Goal: Task Accomplishment & Management: Use online tool/utility

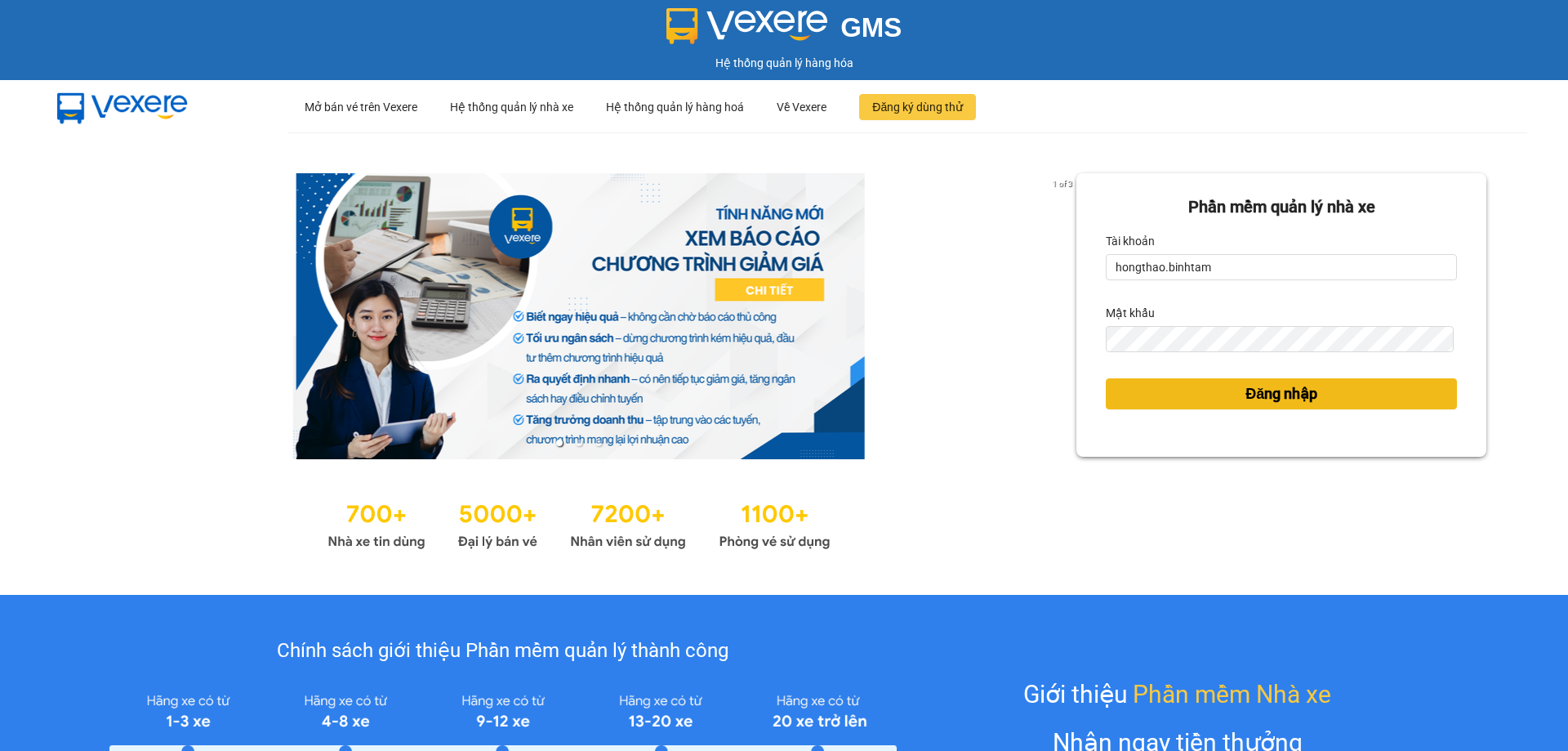
click at [1269, 392] on span "Đăng nhập" at bounding box center [1281, 393] width 71 height 23
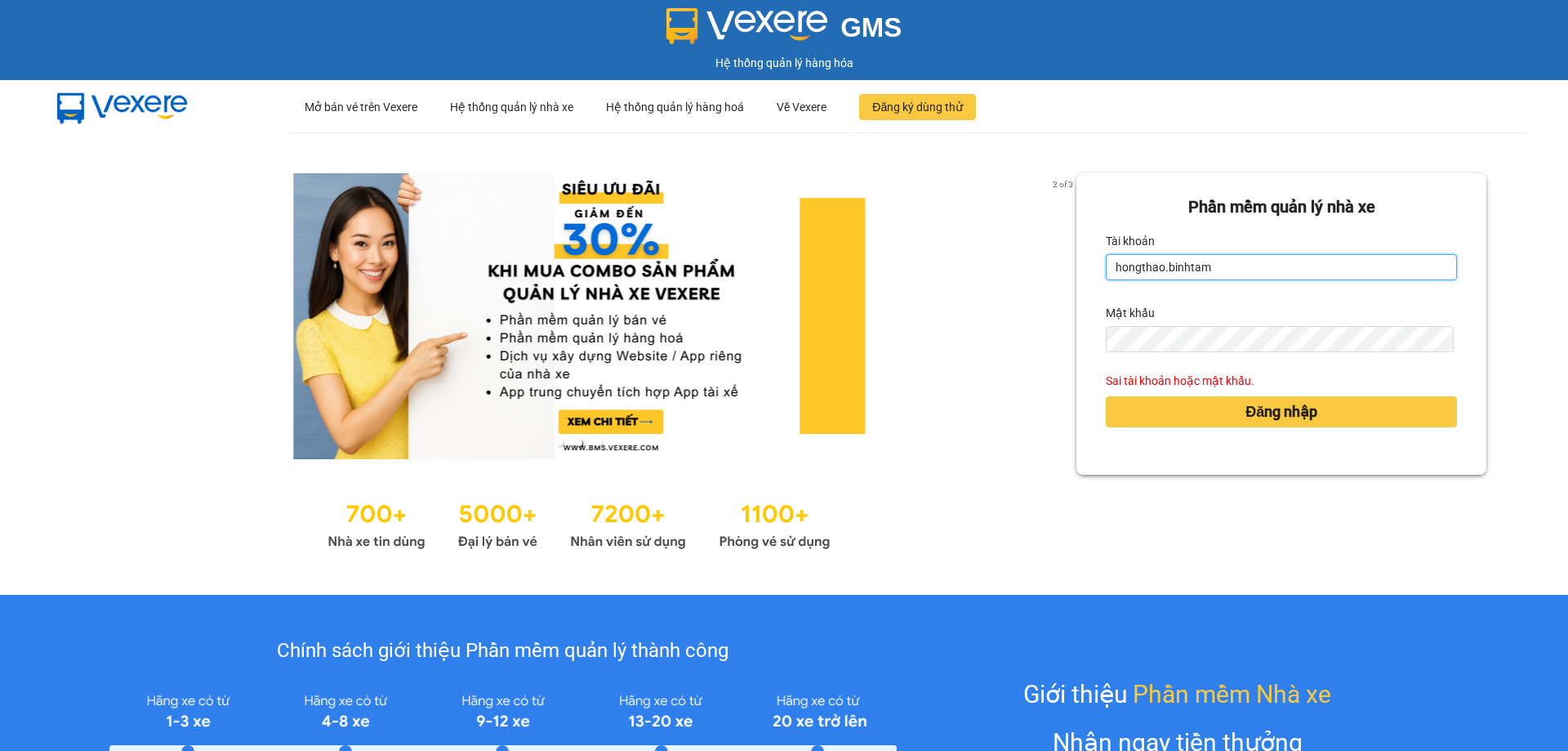
drag, startPoint x: 1197, startPoint y: 267, endPoint x: 1208, endPoint y: 273, distance: 12.5
click at [1204, 271] on input "hongthao.binhtam" at bounding box center [1281, 267] width 352 height 26
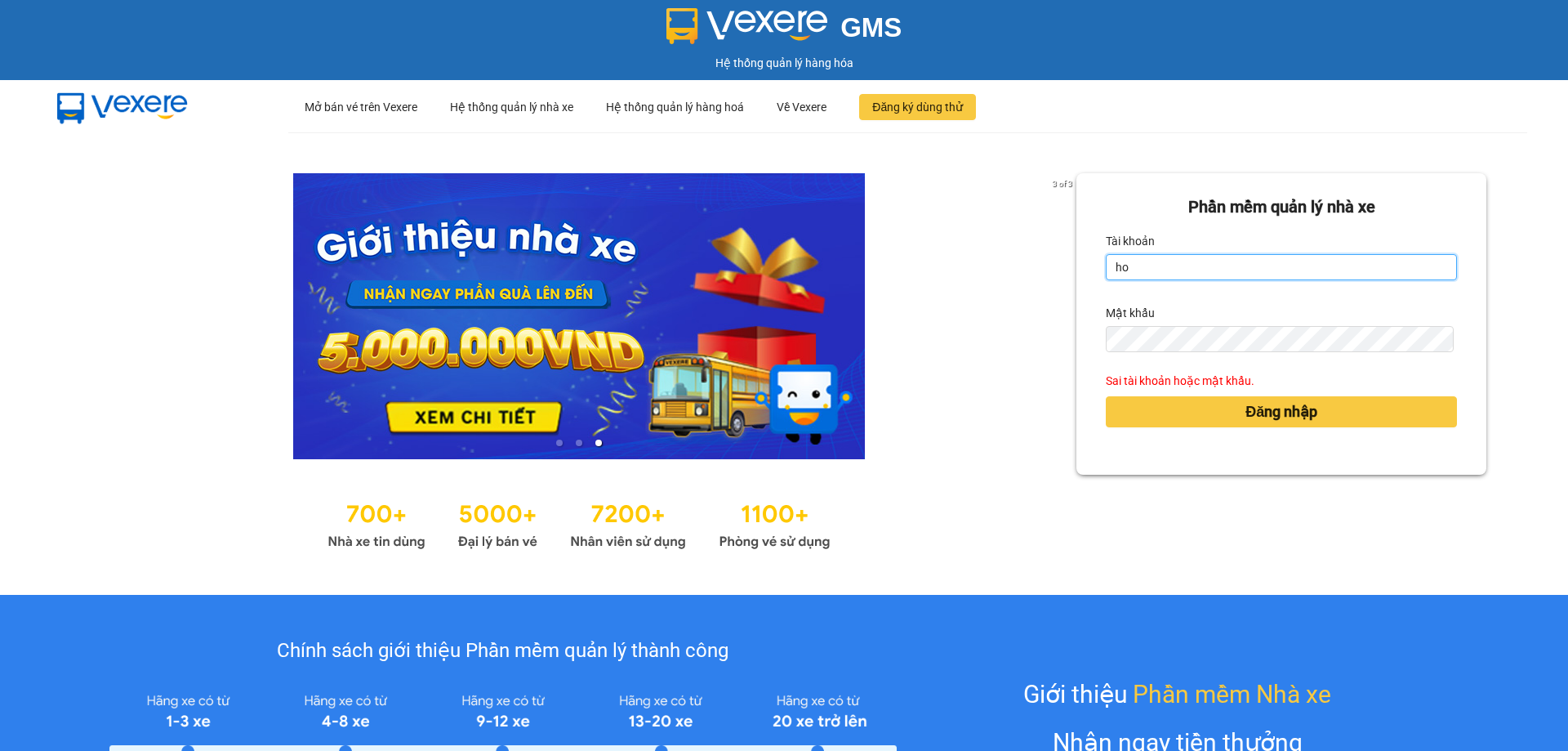
type input "h"
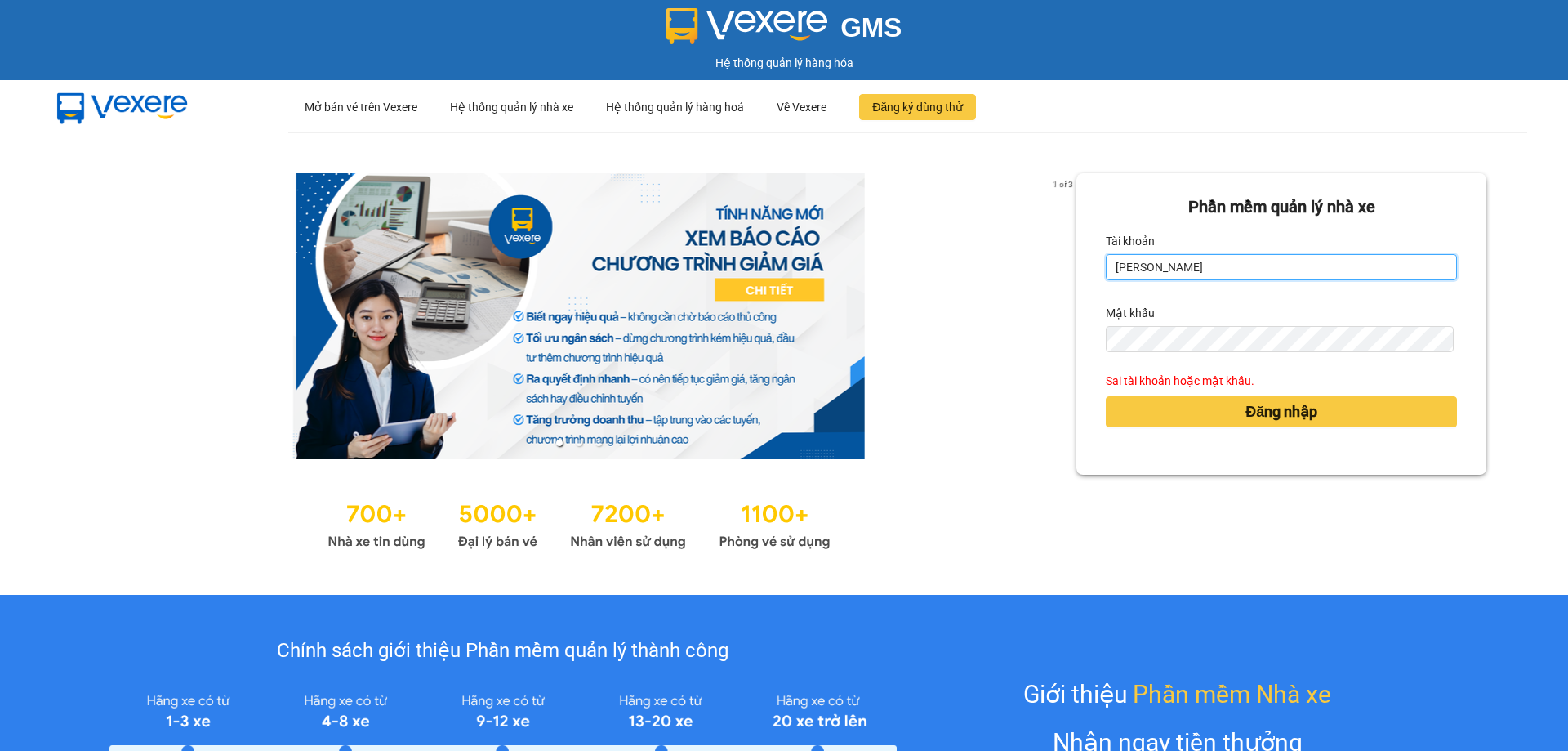
type input "kimphuc.binhtam"
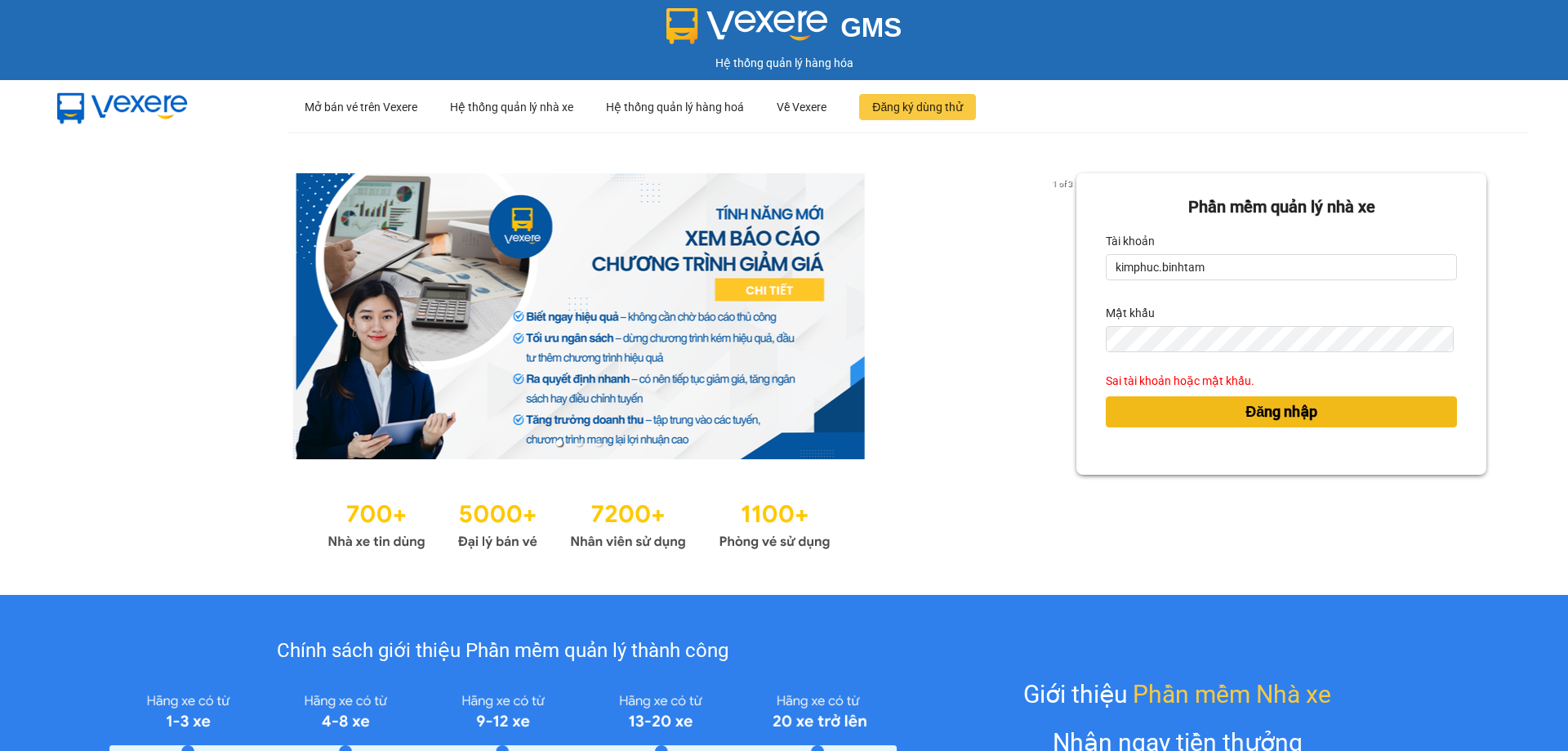
click at [1254, 419] on span "Đăng nhập" at bounding box center [1281, 411] width 71 height 23
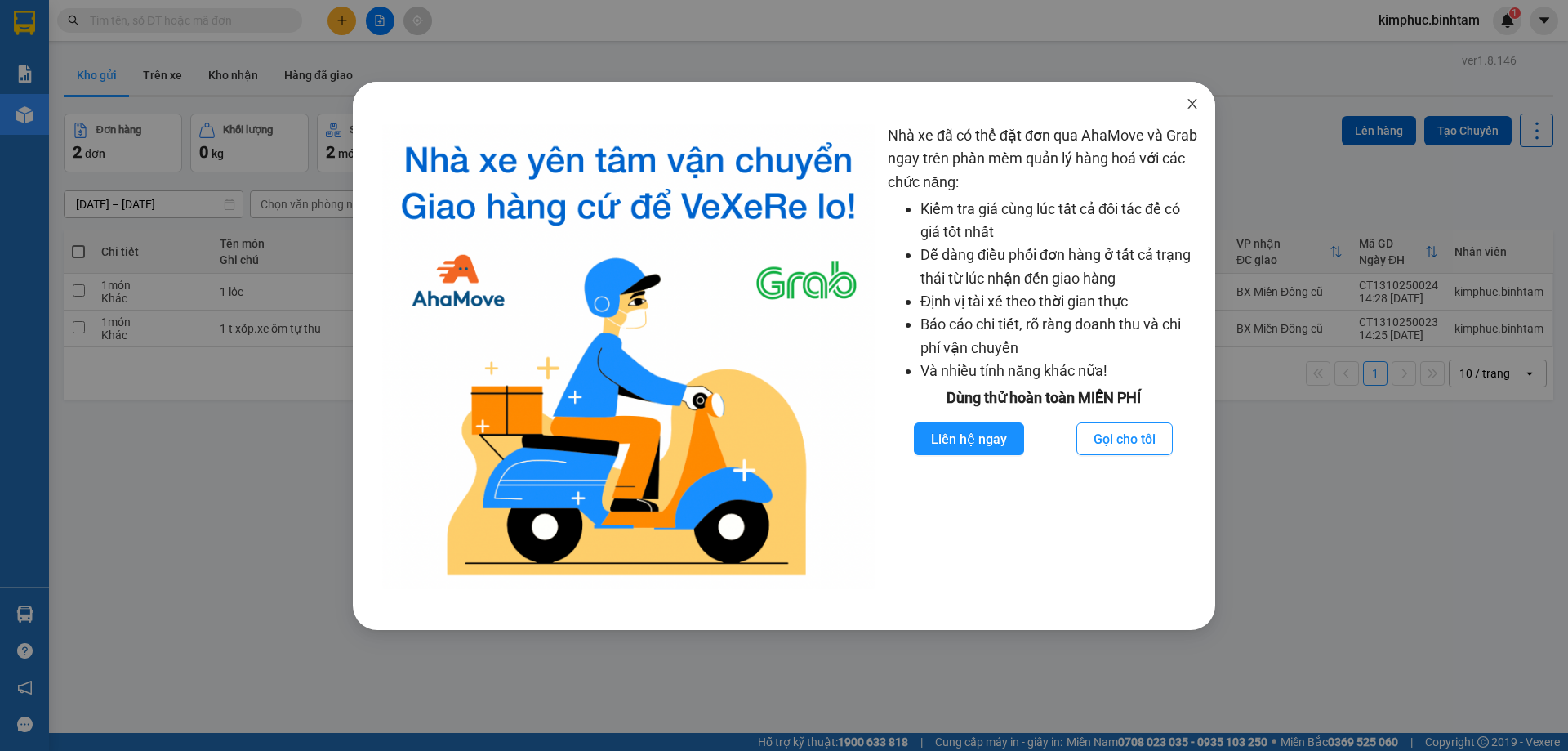
click at [1201, 95] on span "Close" at bounding box center [1192, 104] width 46 height 46
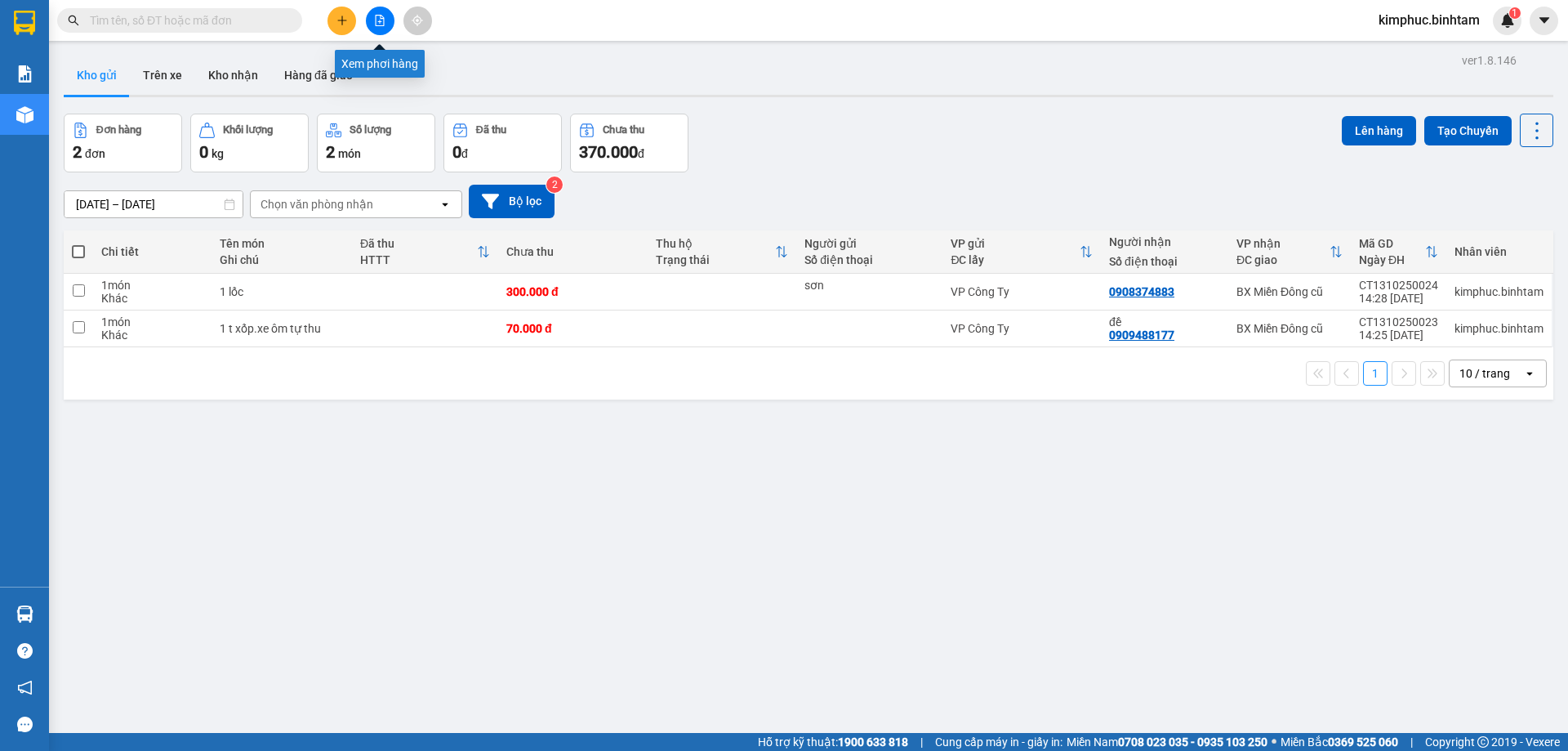
click at [387, 23] on button at bounding box center [379, 21] width 29 height 29
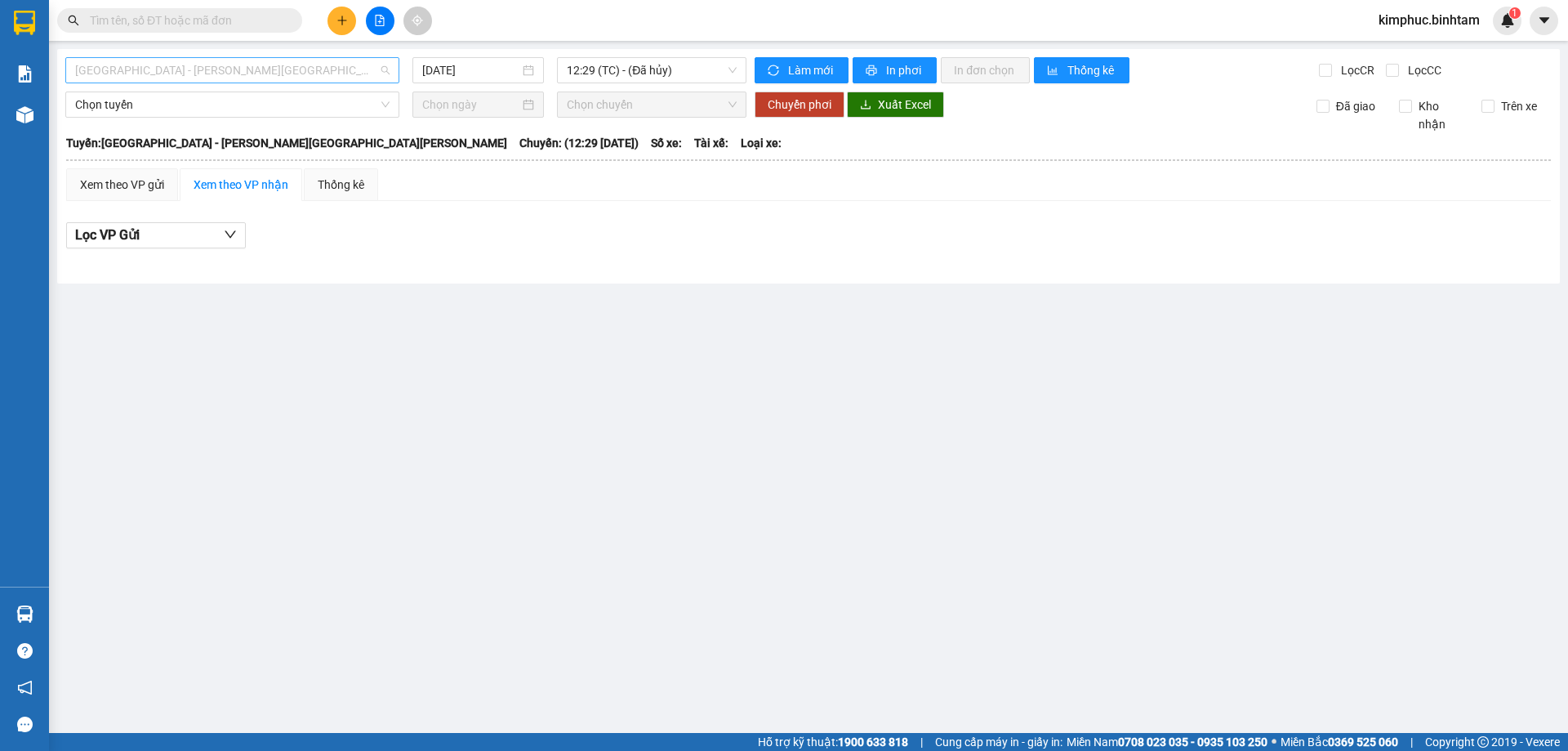
click at [186, 74] on span "[GEOGRAPHIC_DATA] - [PERSON_NAME][GEOGRAPHIC_DATA][PERSON_NAME]" at bounding box center [232, 70] width 315 height 25
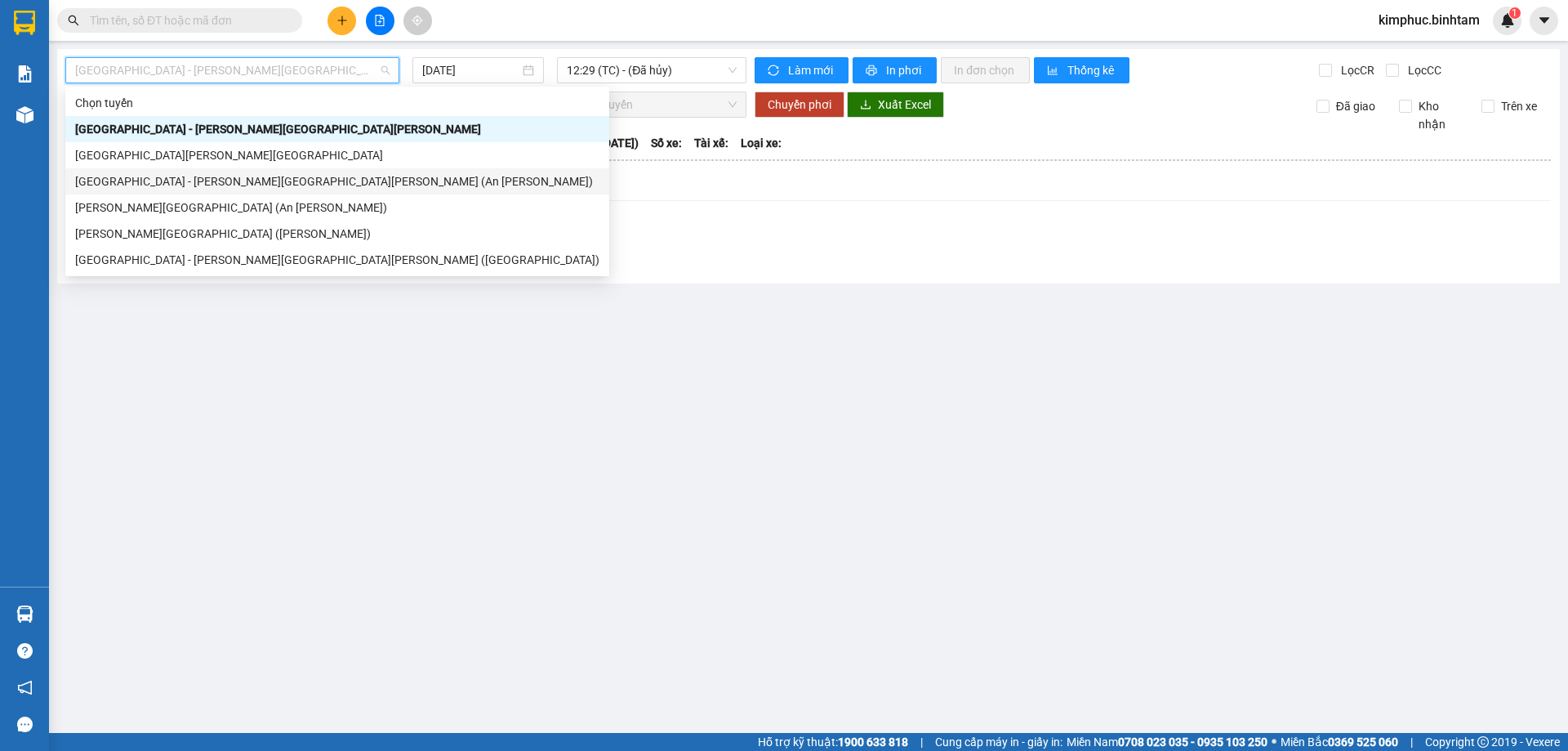
click at [187, 189] on div "[GEOGRAPHIC_DATA] - [PERSON_NAME][GEOGRAPHIC_DATA][PERSON_NAME] (An [PERSON_NAM…" at bounding box center [338, 181] width 524 height 18
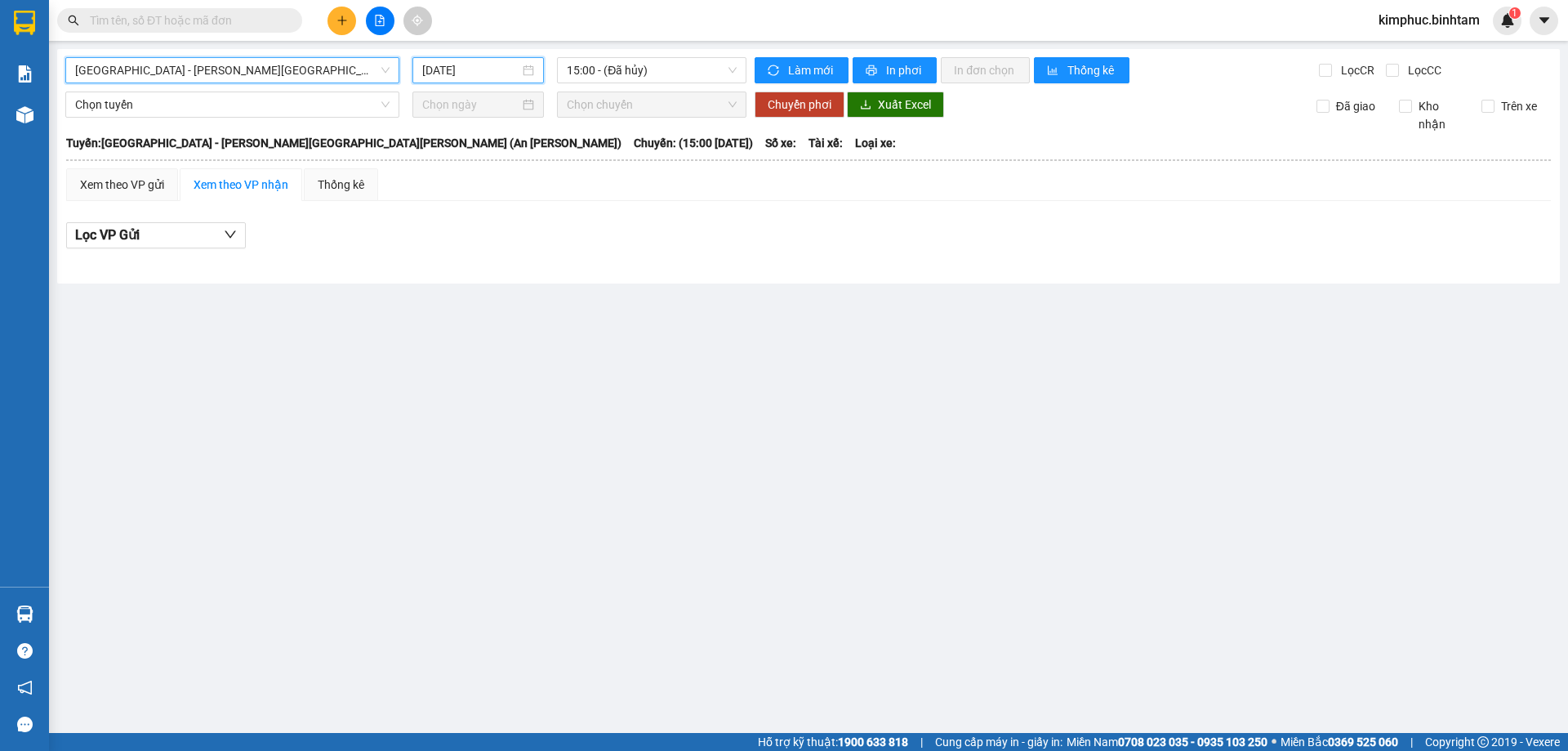
click at [485, 75] on input "[DATE]" at bounding box center [471, 71] width 97 height 18
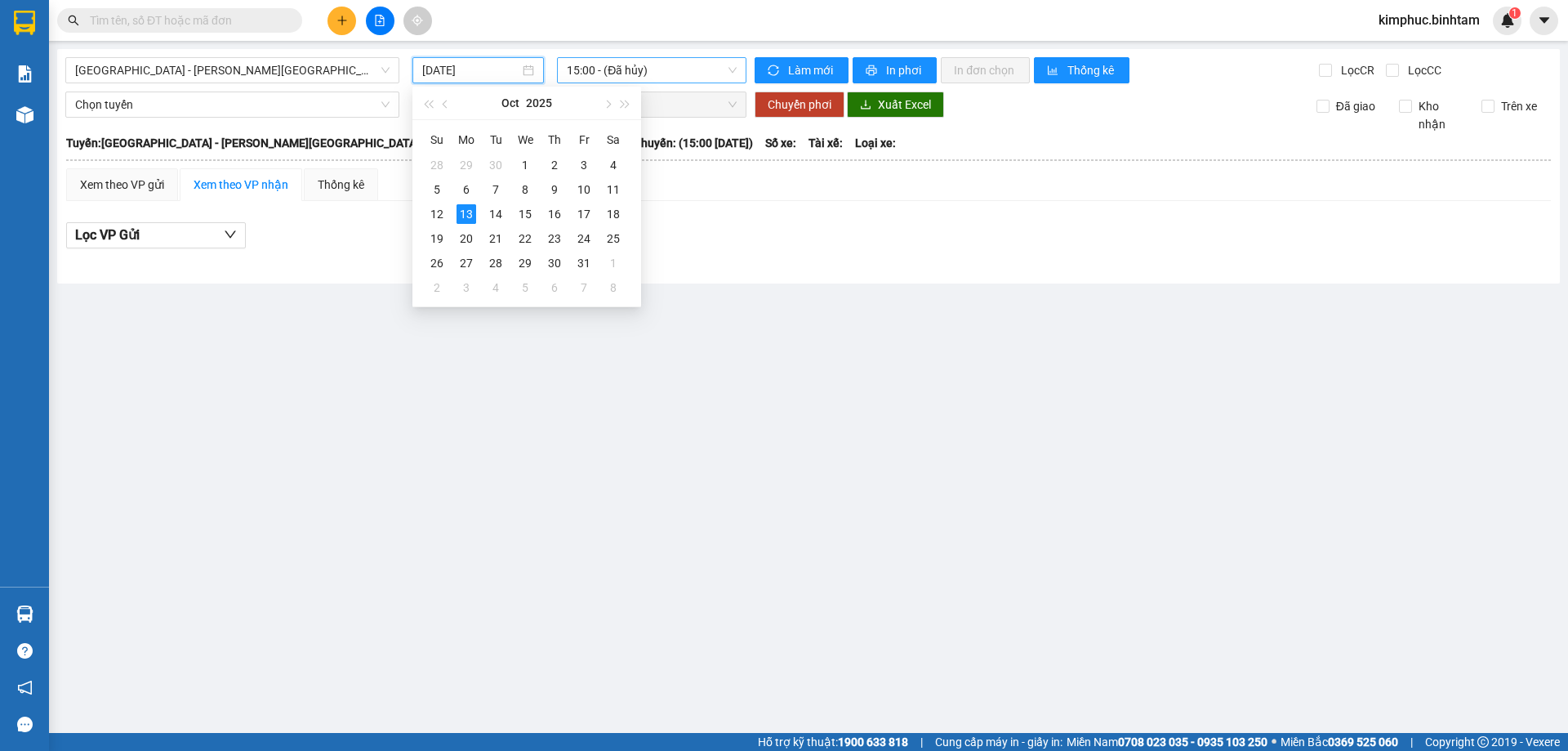
click at [587, 79] on span "15:00 - (Đã hủy)" at bounding box center [651, 70] width 170 height 25
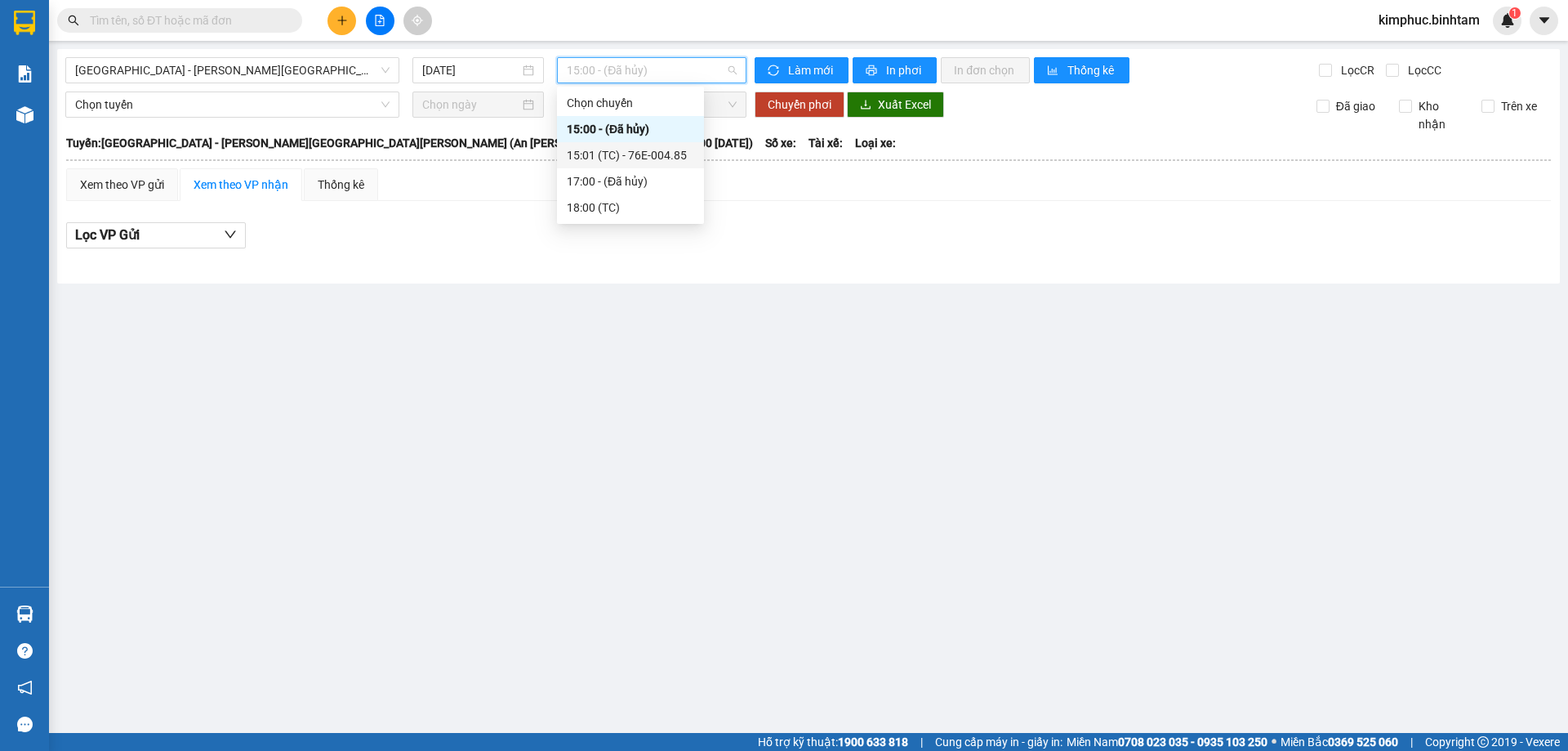
click at [617, 159] on div "15:01 (TC) - 76E-004.85" at bounding box center [631, 155] width 127 height 18
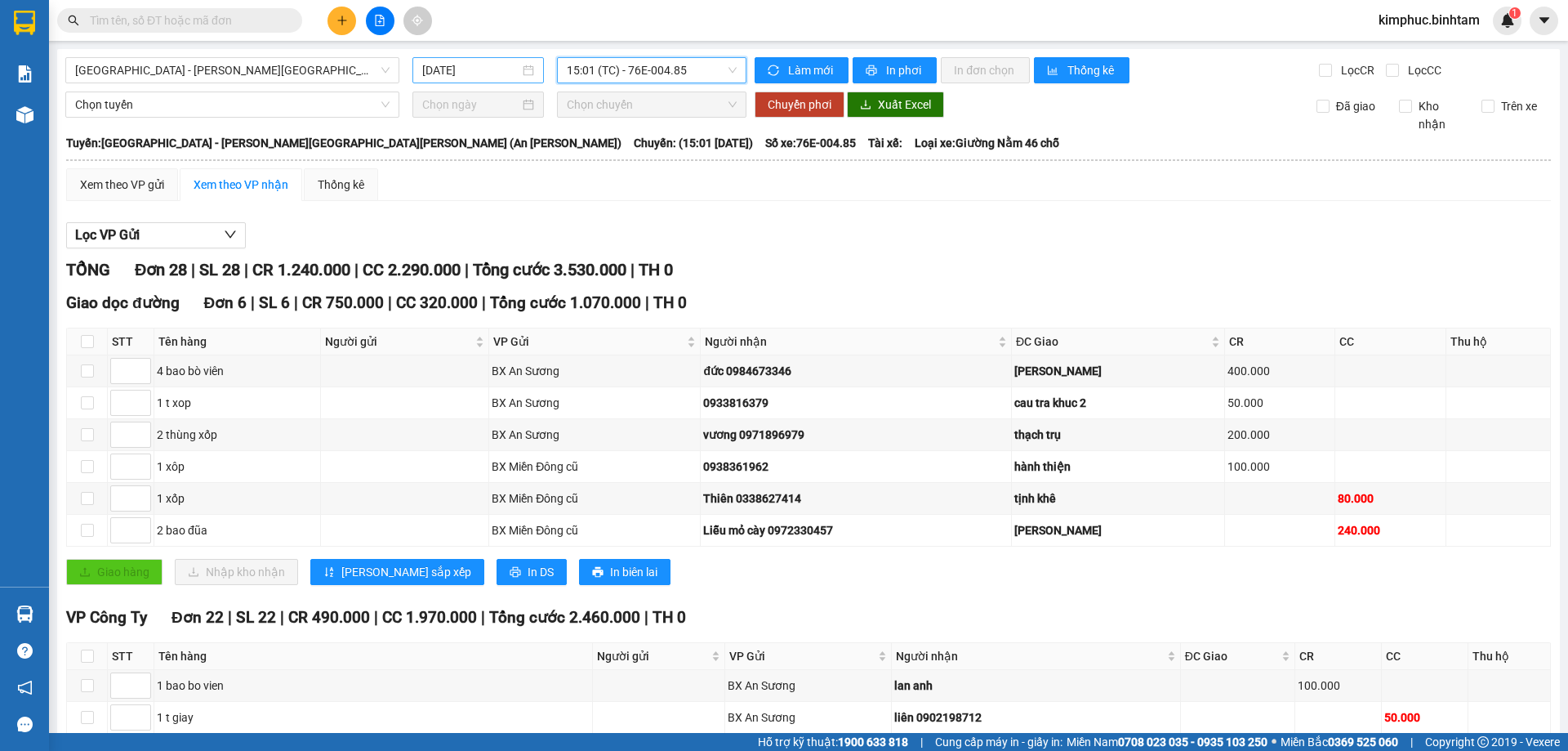
click at [471, 75] on input "[DATE]" at bounding box center [471, 71] width 97 height 18
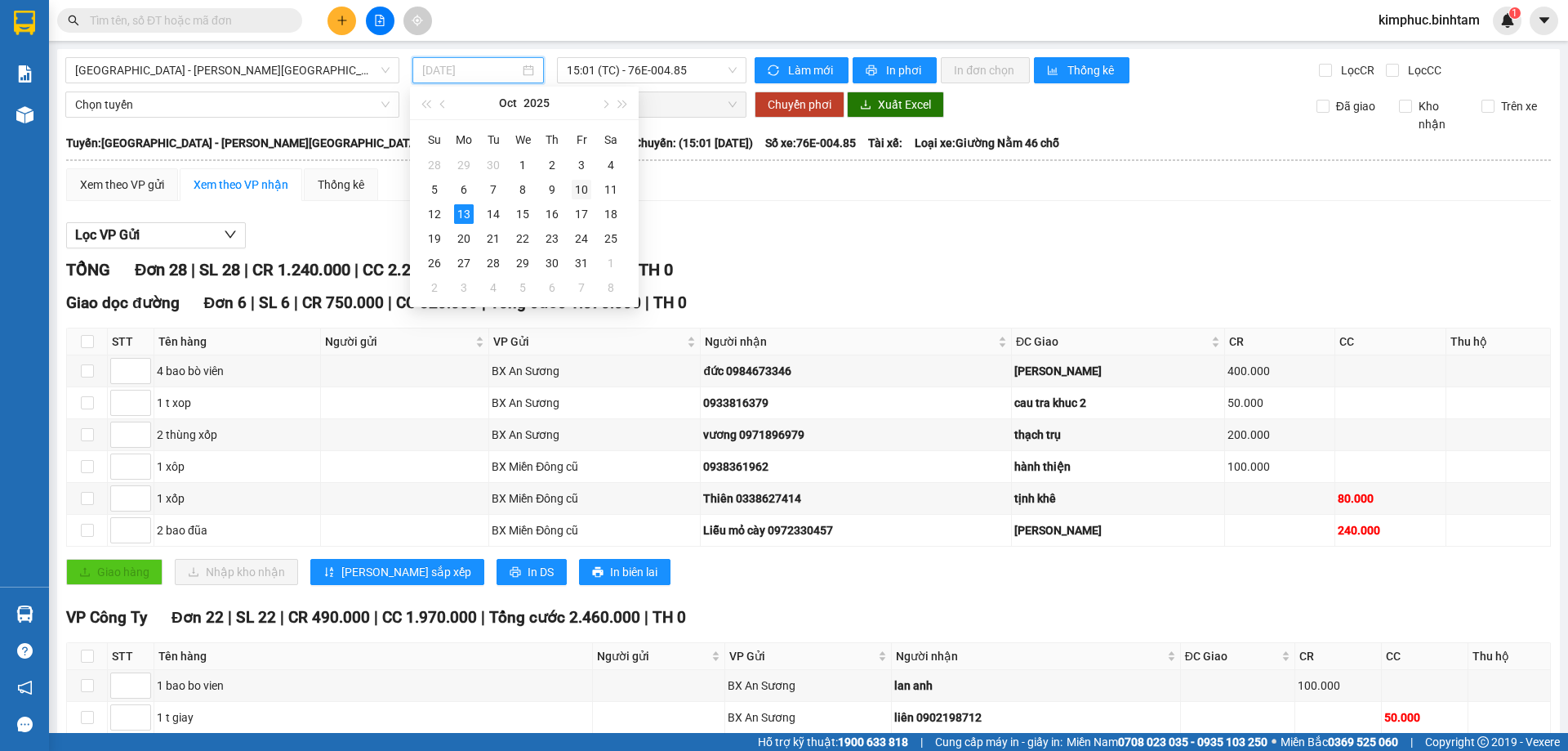
click at [589, 189] on div "10" at bounding box center [582, 190] width 20 height 20
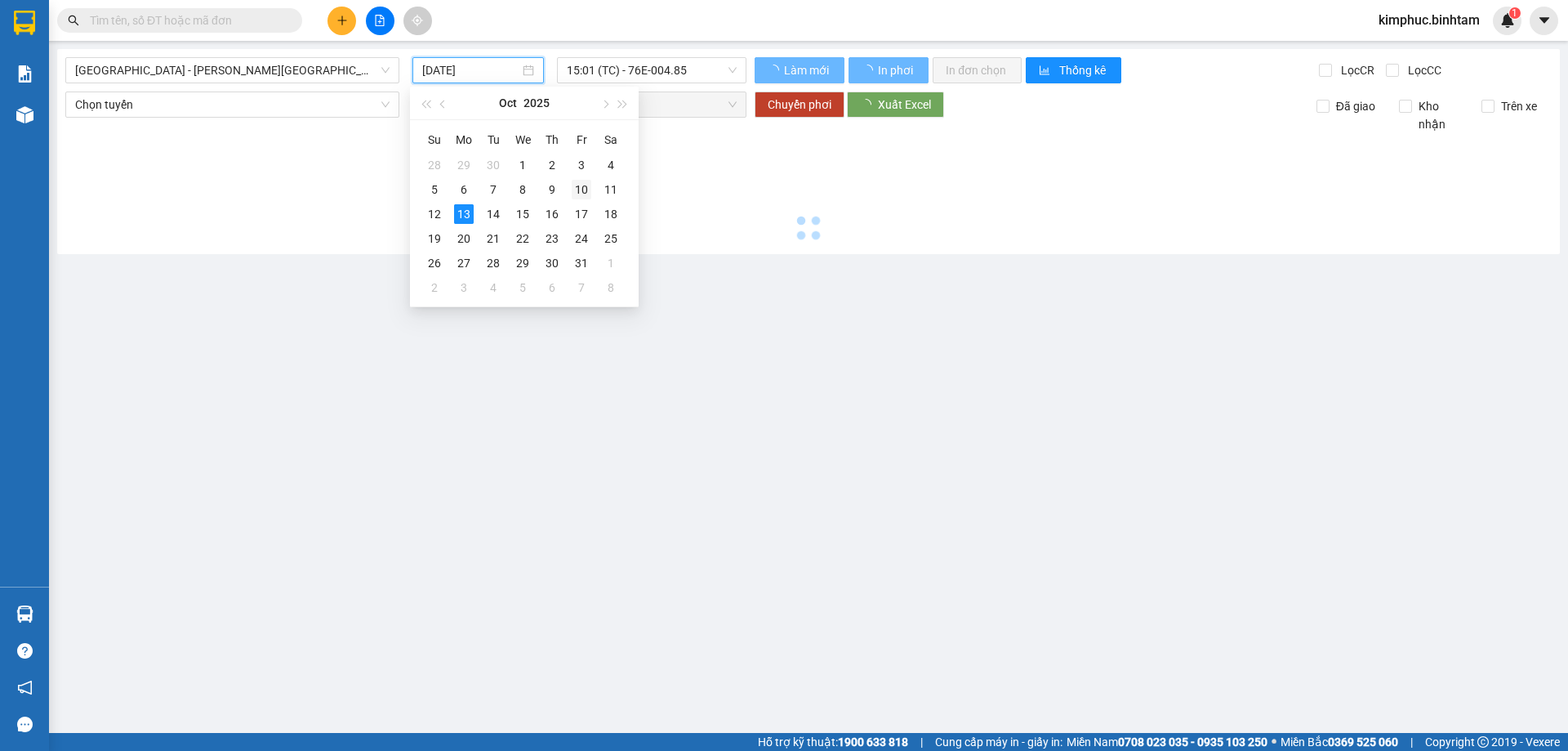
type input "10/10/2025"
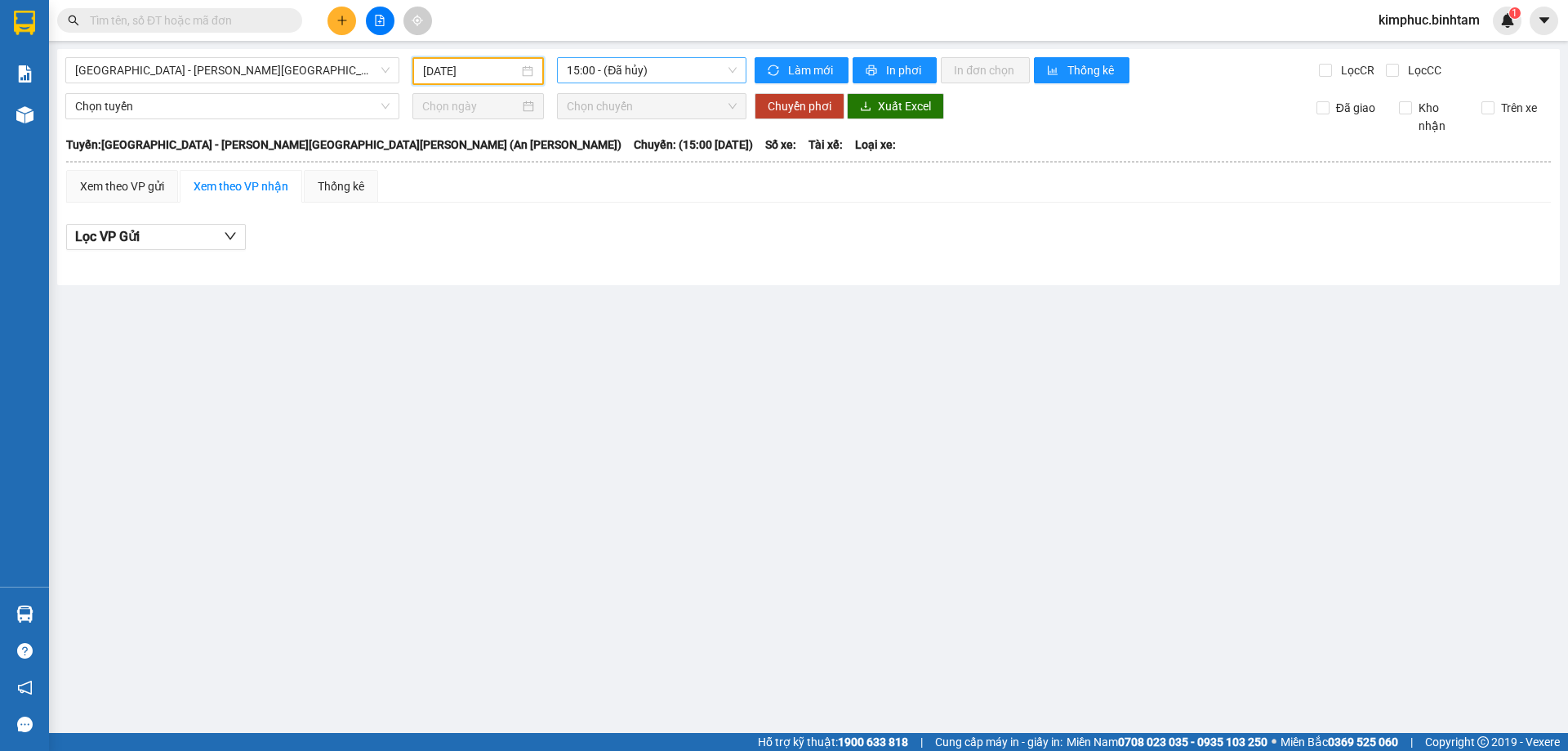
click at [623, 62] on span "15:00 - (Đã hủy)" at bounding box center [651, 70] width 170 height 25
click at [624, 155] on div "15:05 (TC) - 76B-011.97" at bounding box center [631, 155] width 127 height 18
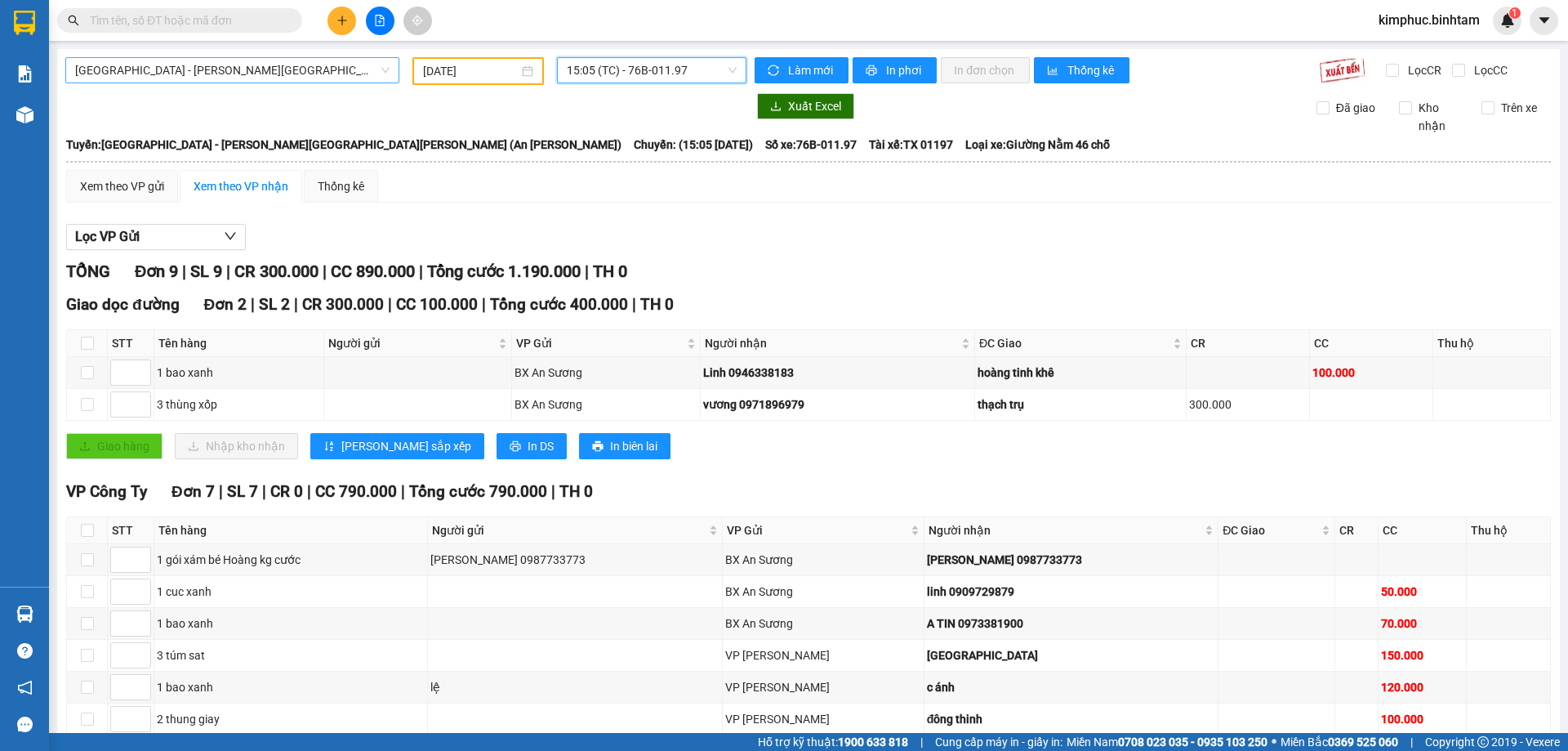
click at [266, 58] on span "[GEOGRAPHIC_DATA] - [PERSON_NAME][GEOGRAPHIC_DATA][PERSON_NAME] (An [PERSON_NAM…" at bounding box center [232, 70] width 315 height 25
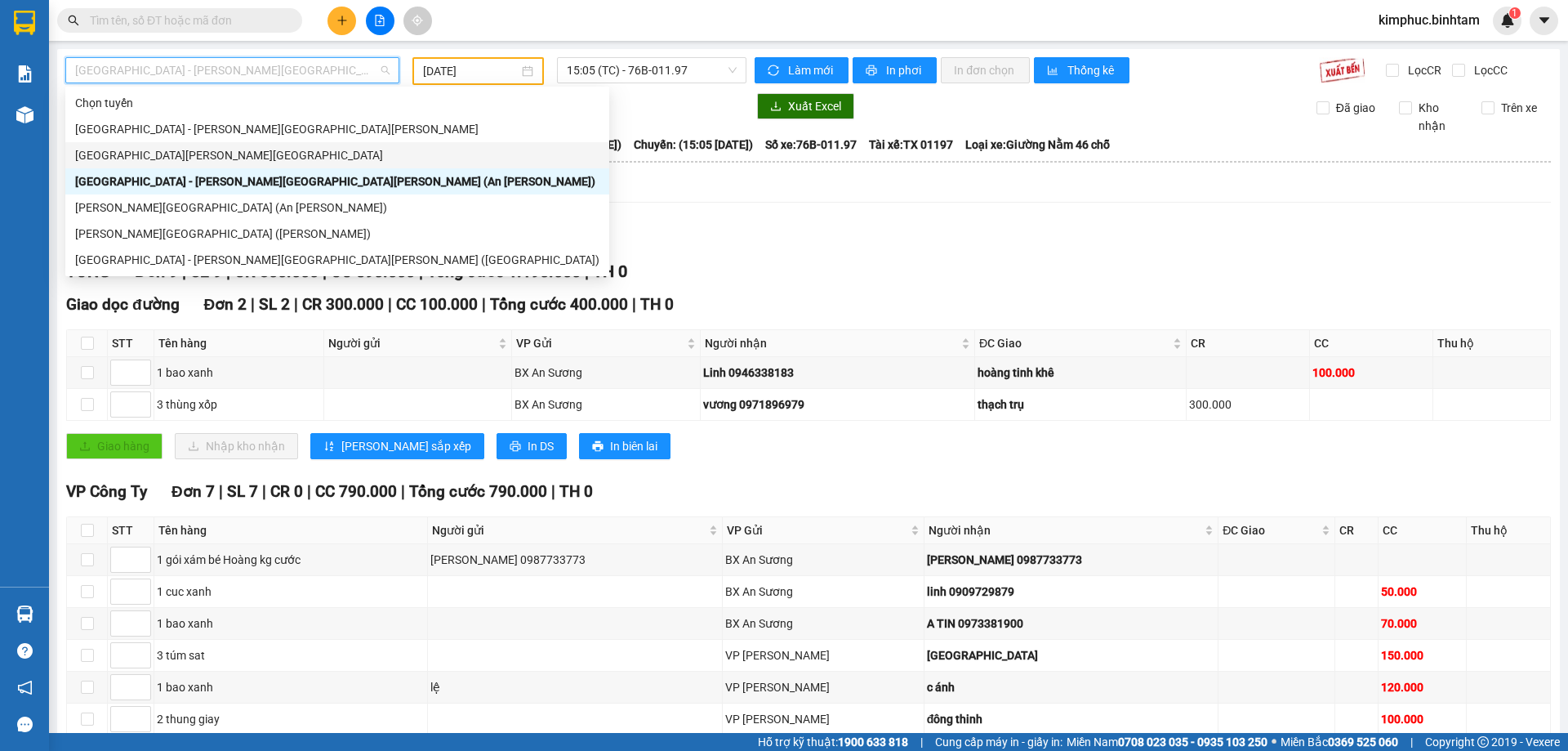
click at [180, 154] on div "[GEOGRAPHIC_DATA][PERSON_NAME][GEOGRAPHIC_DATA]" at bounding box center [338, 155] width 524 height 18
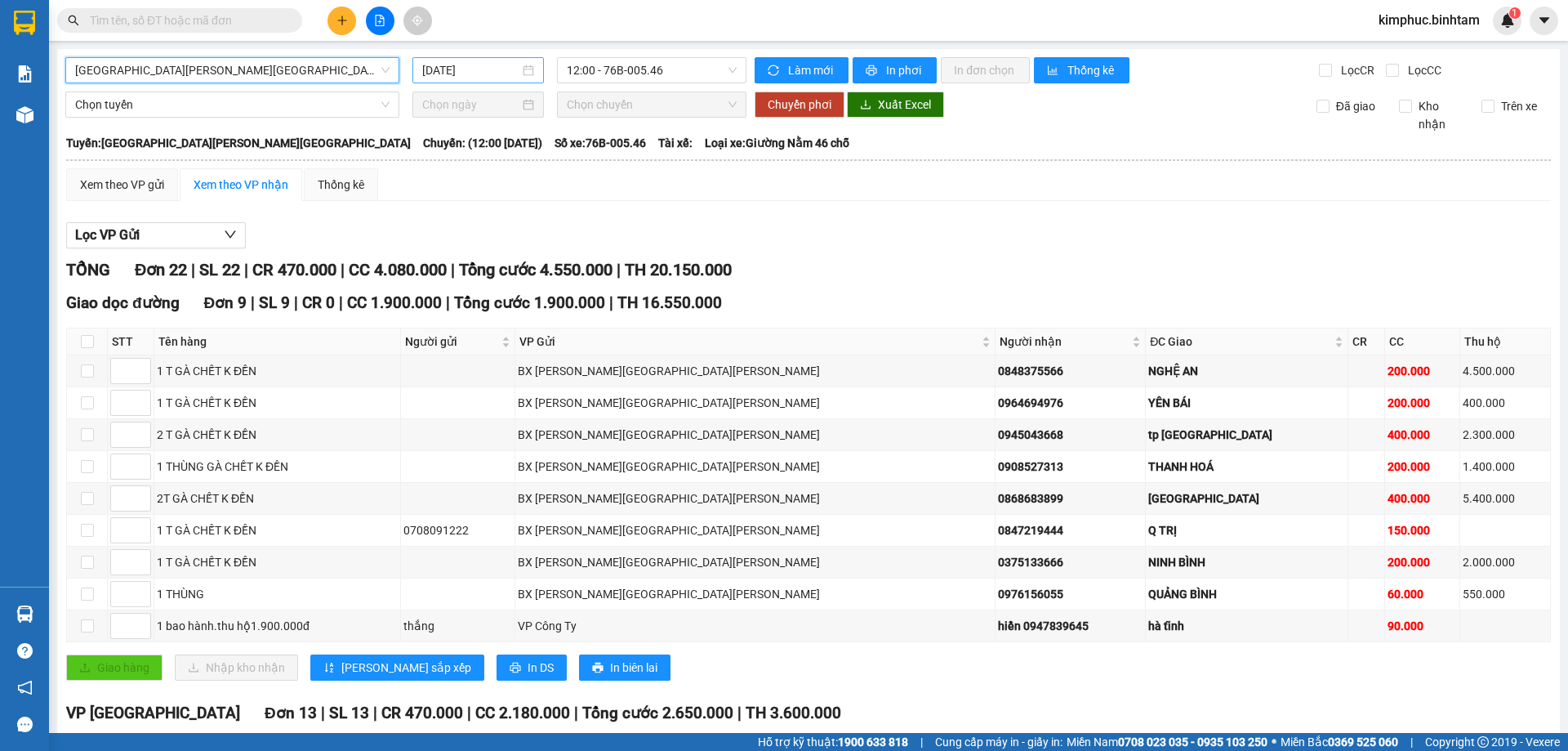
click at [448, 70] on input "[DATE]" at bounding box center [471, 71] width 97 height 18
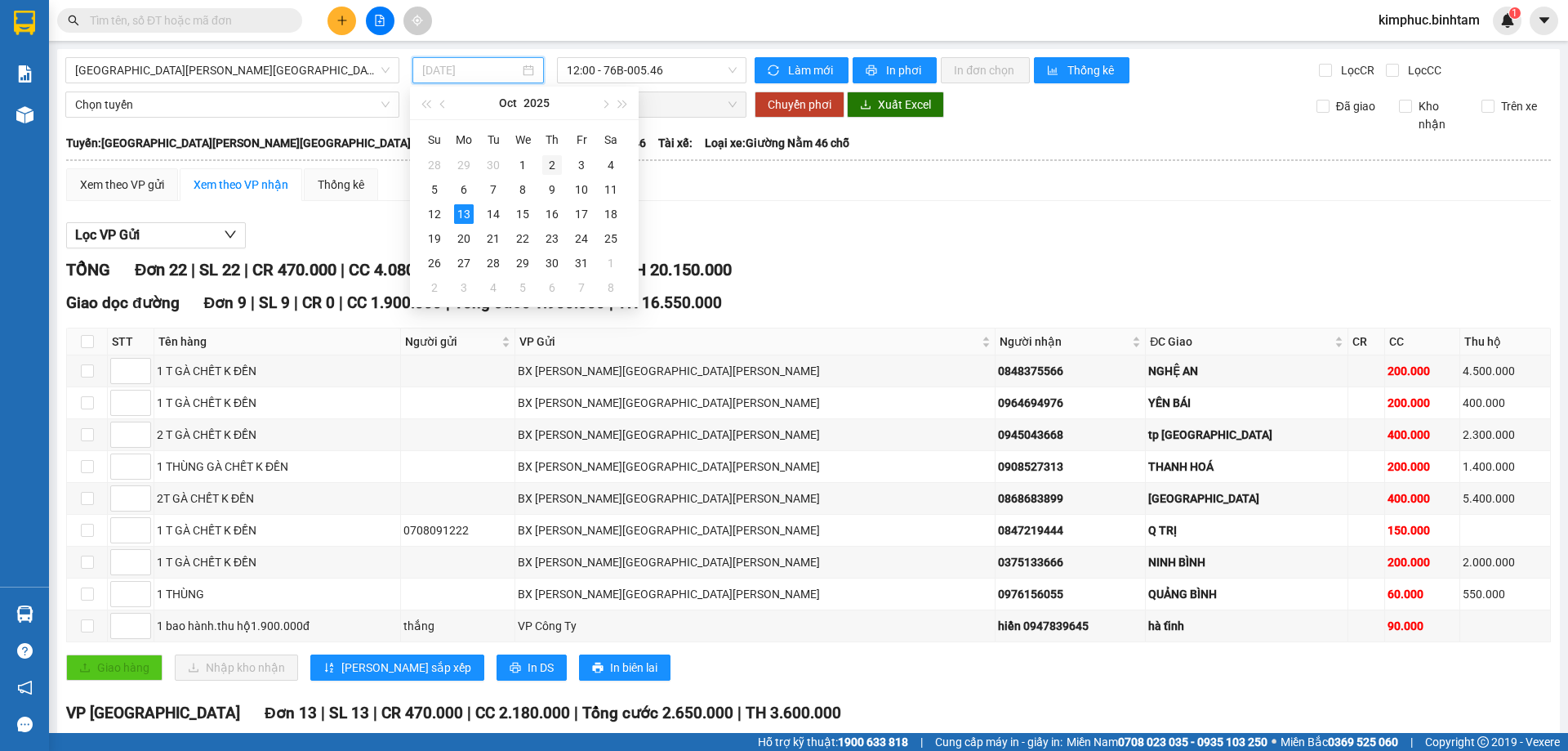
drag, startPoint x: 535, startPoint y: 172, endPoint x: 578, endPoint y: 193, distance: 47.9
click at [540, 174] on tr "28 29 30 1 2 3 4" at bounding box center [522, 165] width 206 height 25
click at [572, 130] on tr "Su Mo Tu We Th Fr Sa" at bounding box center [522, 139] width 206 height 26
click at [576, 185] on div "10" at bounding box center [582, 190] width 20 height 20
type input "10/10/2025"
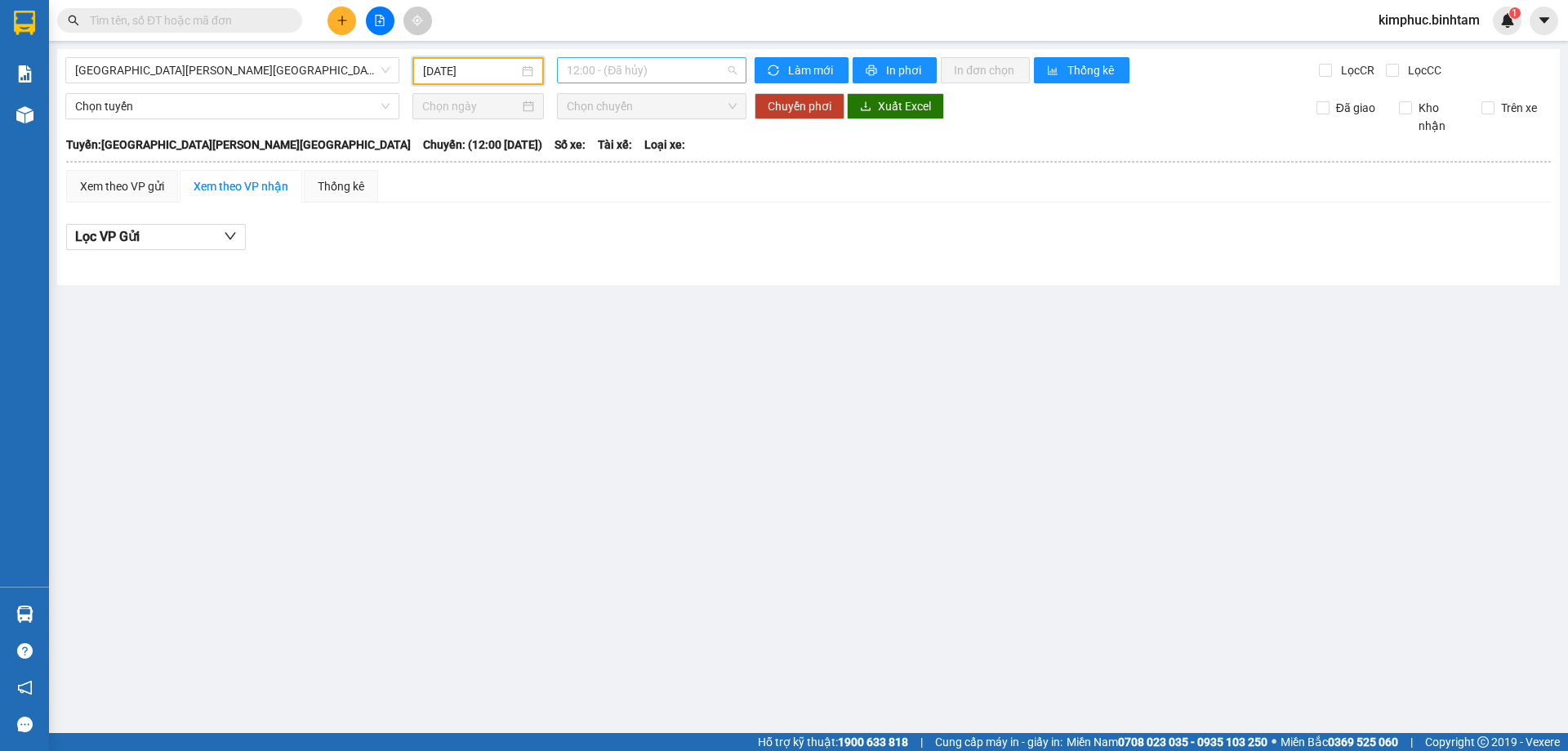
click at [598, 75] on span "12:00 - (Đã hủy)" at bounding box center [651, 70] width 170 height 25
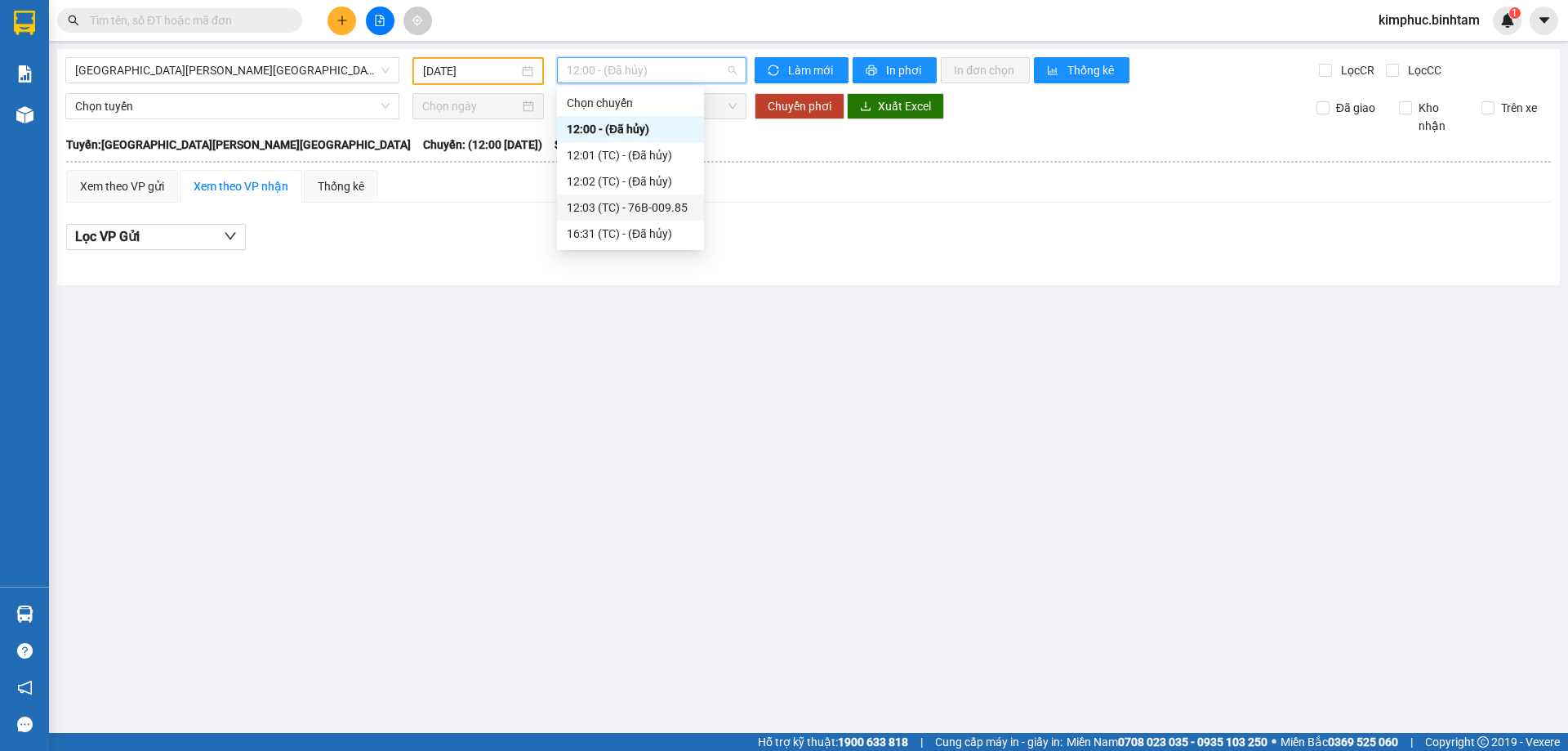
click at [599, 208] on div "12:03 (TC) - 76B-009.85" at bounding box center [631, 208] width 127 height 18
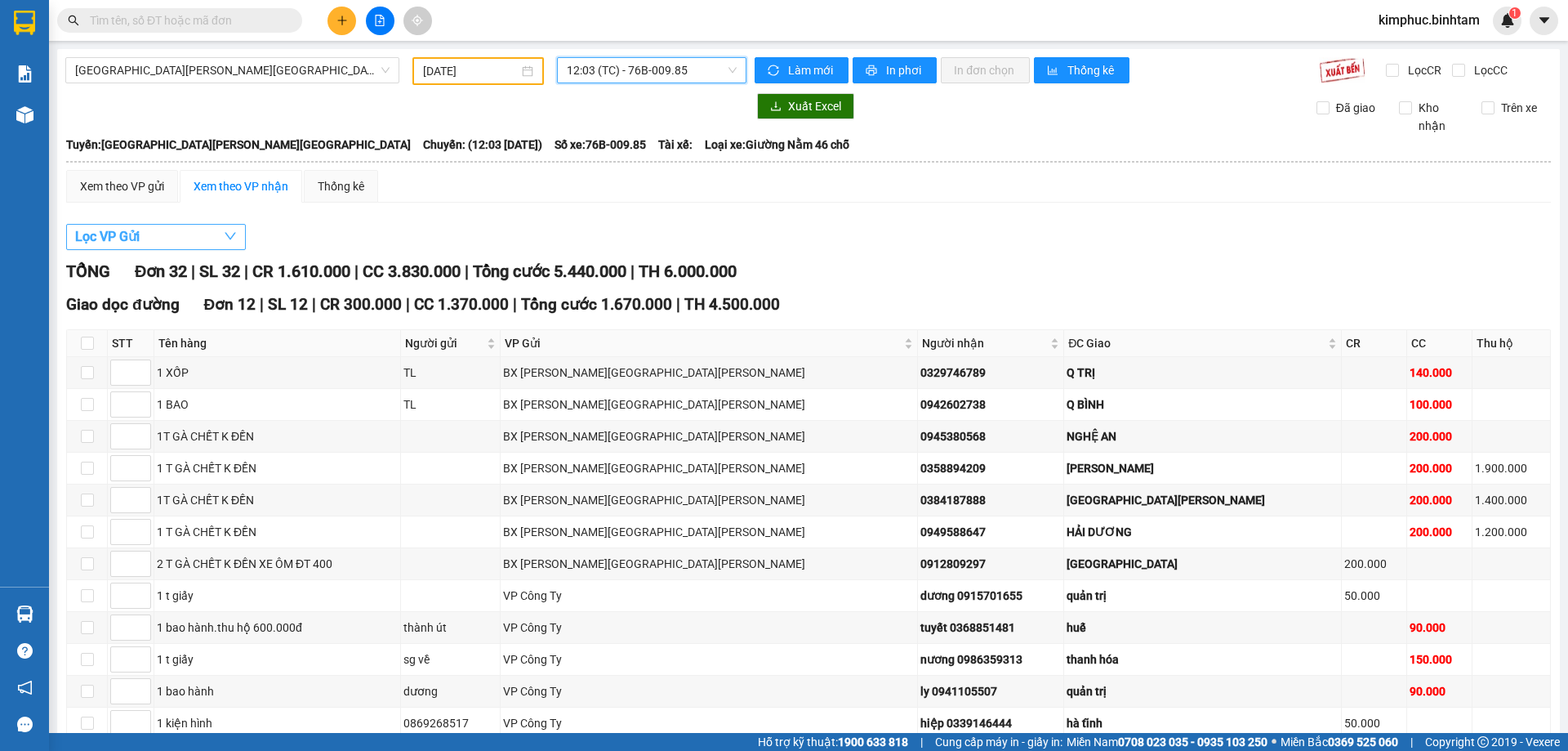
click at [147, 238] on button "Lọc VP Gửi" at bounding box center [156, 236] width 180 height 26
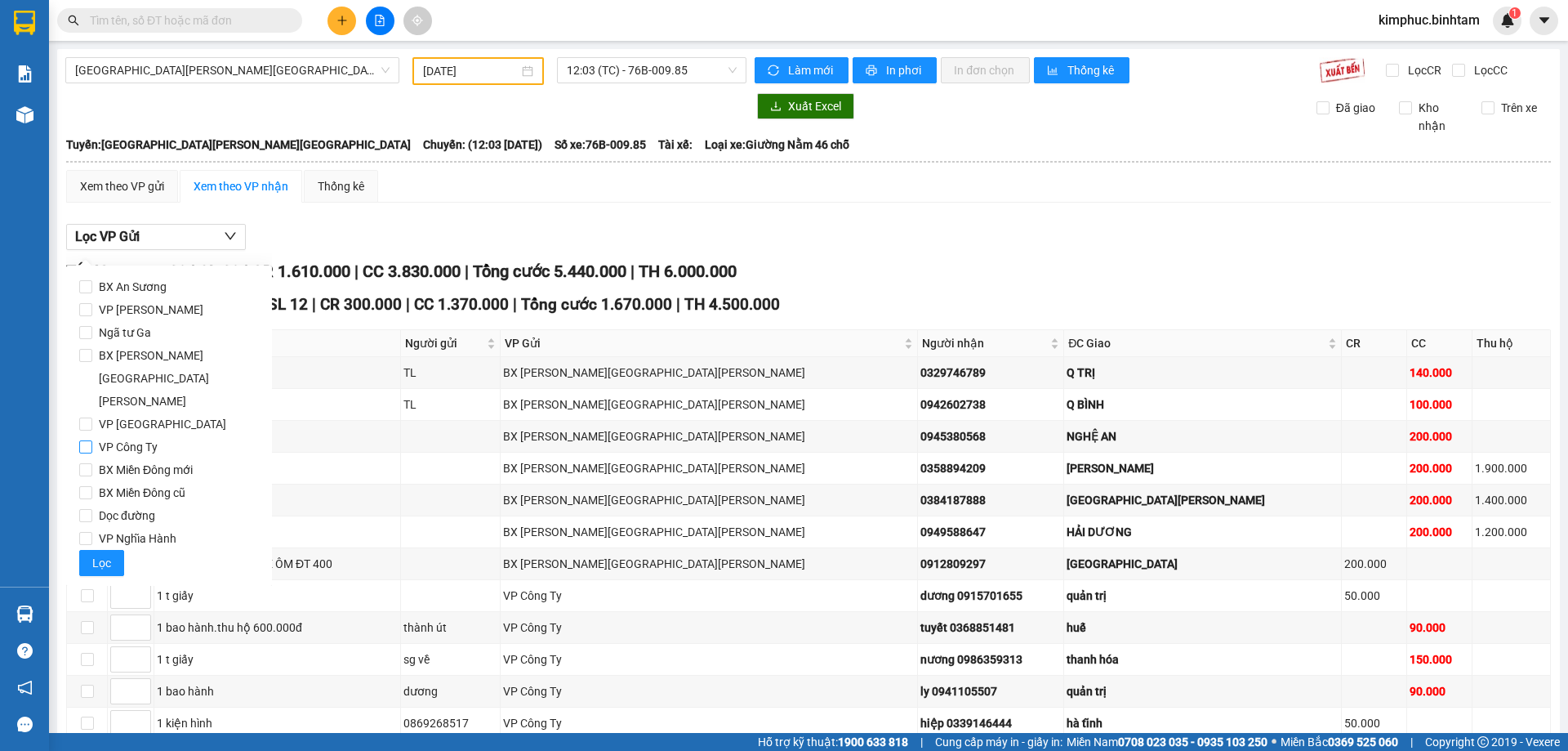
click at [87, 440] on input "VP Công Ty" at bounding box center [85, 446] width 13 height 13
checkbox input "true"
click at [107, 553] on span "Lọc" at bounding box center [101, 562] width 19 height 18
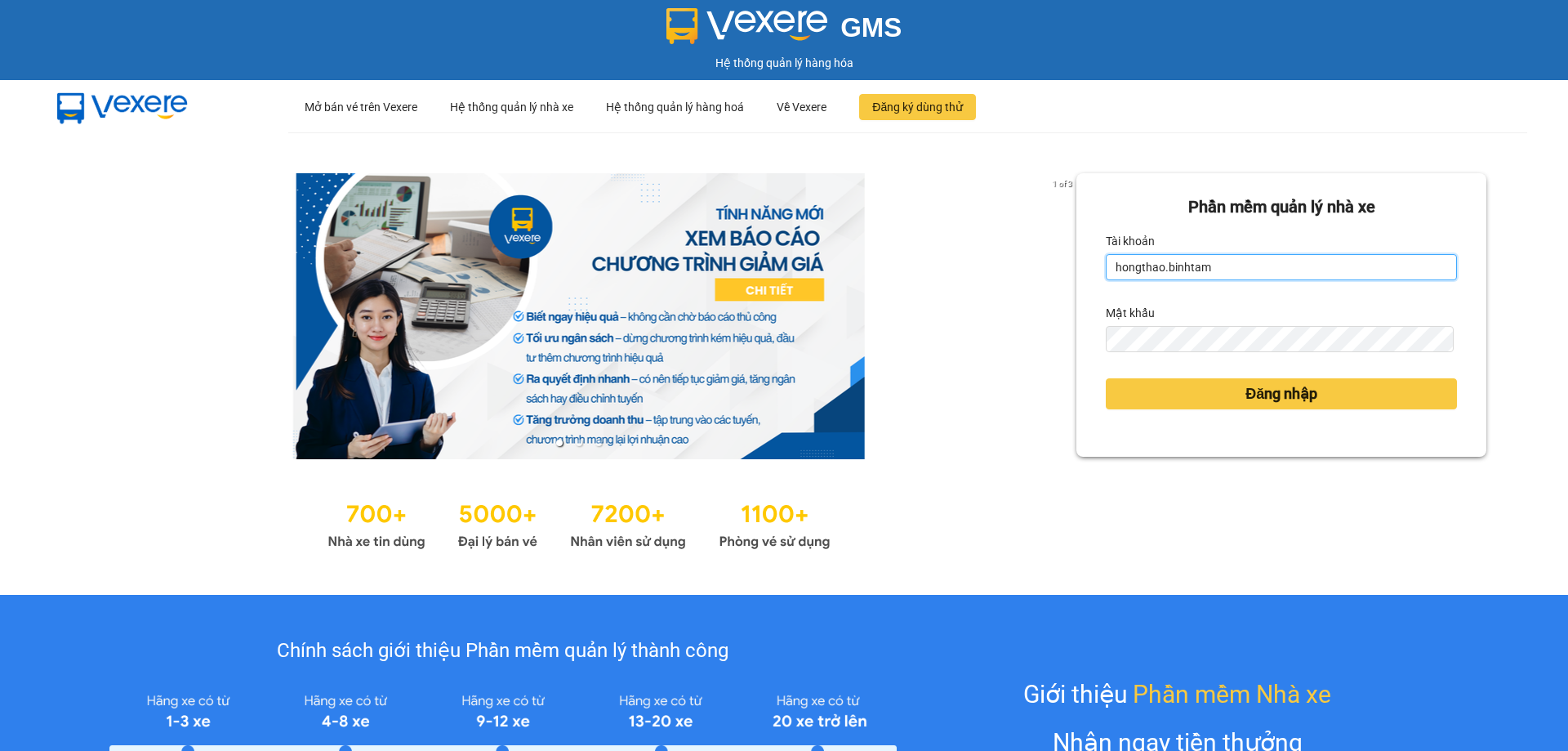
click at [1206, 270] on input "hongthao.binhtam" at bounding box center [1281, 267] width 352 height 26
type input "h"
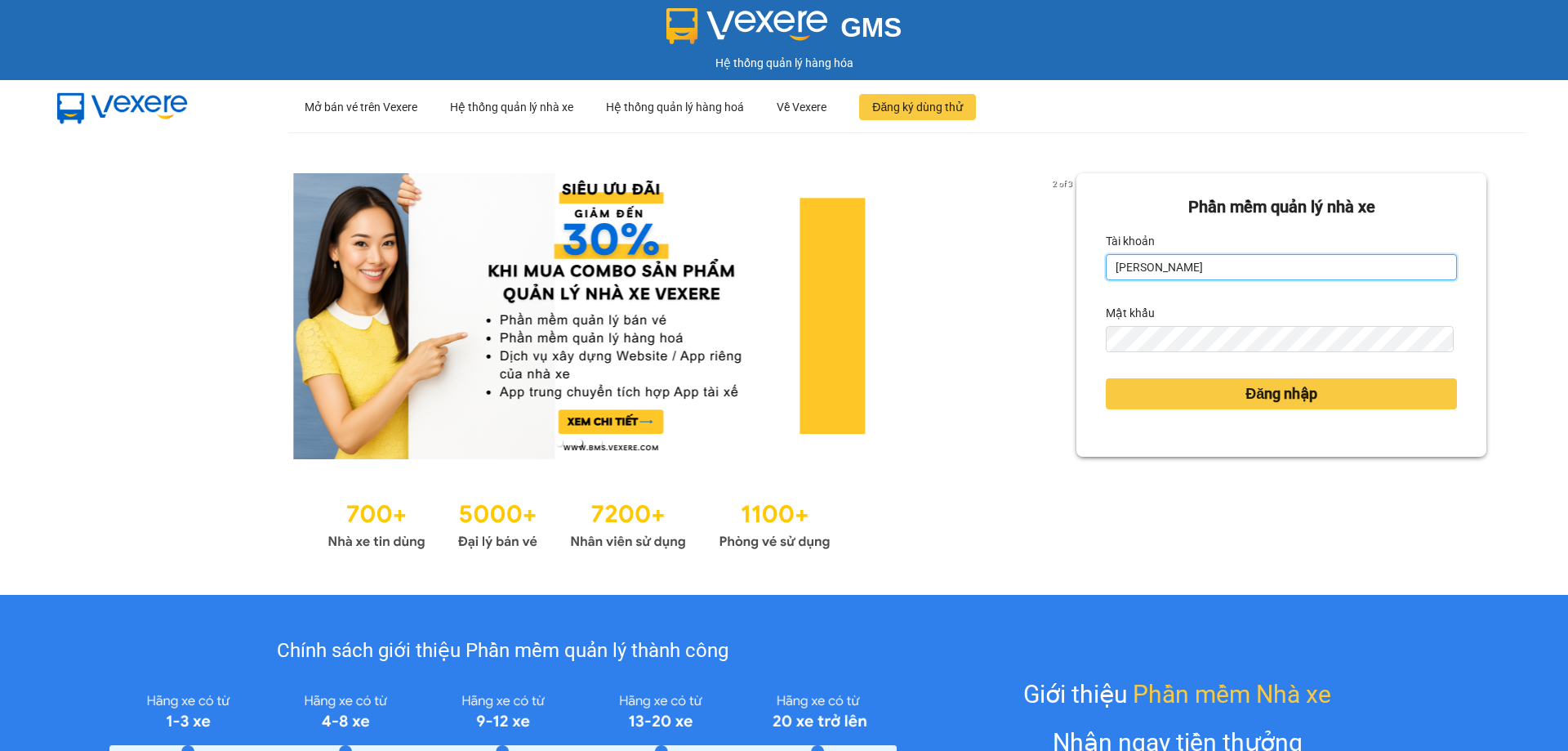
type input "kimphuc.binhtam"
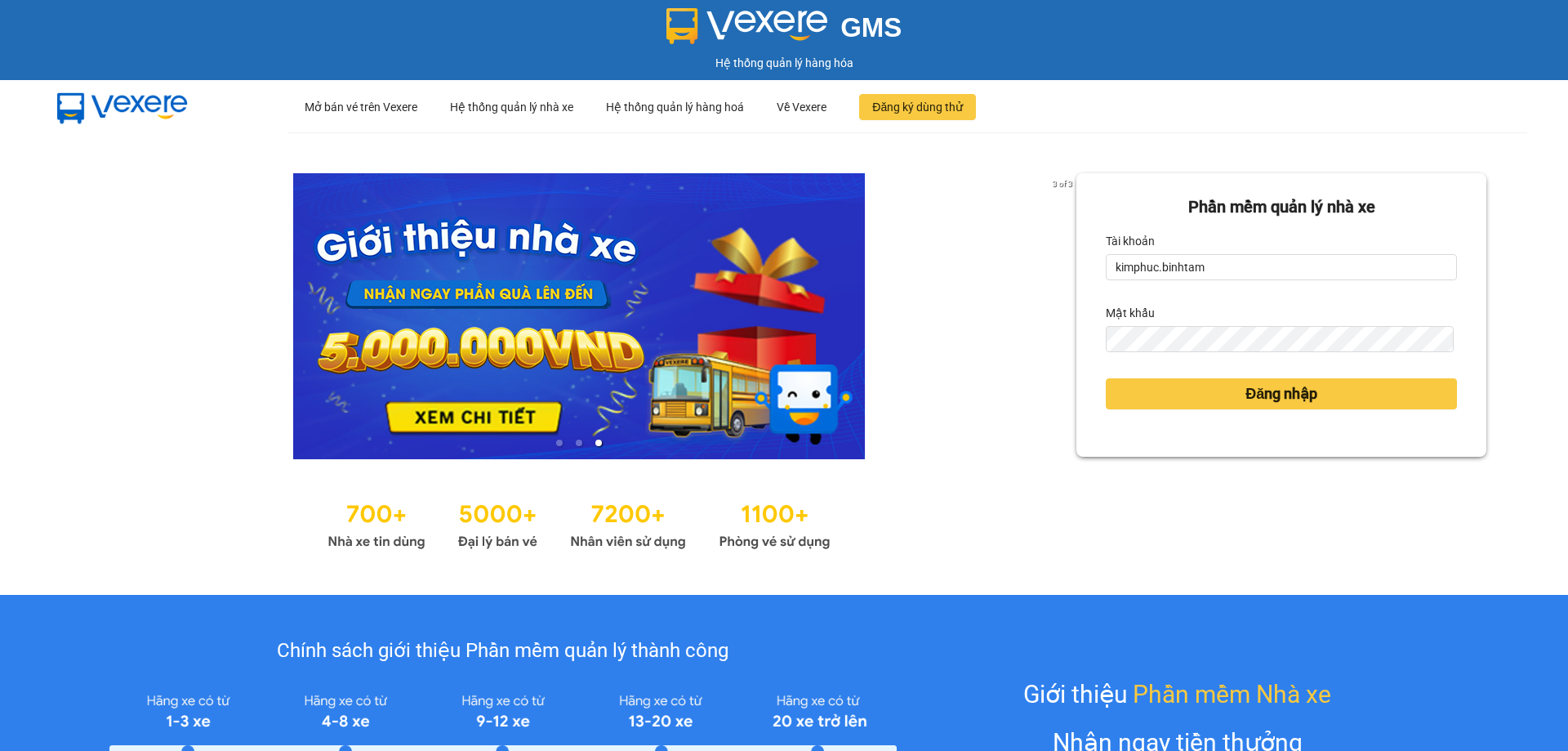
click at [1265, 411] on div "Đăng nhập" at bounding box center [1281, 393] width 352 height 44
click at [1250, 408] on button "Đăng nhập" at bounding box center [1281, 393] width 352 height 31
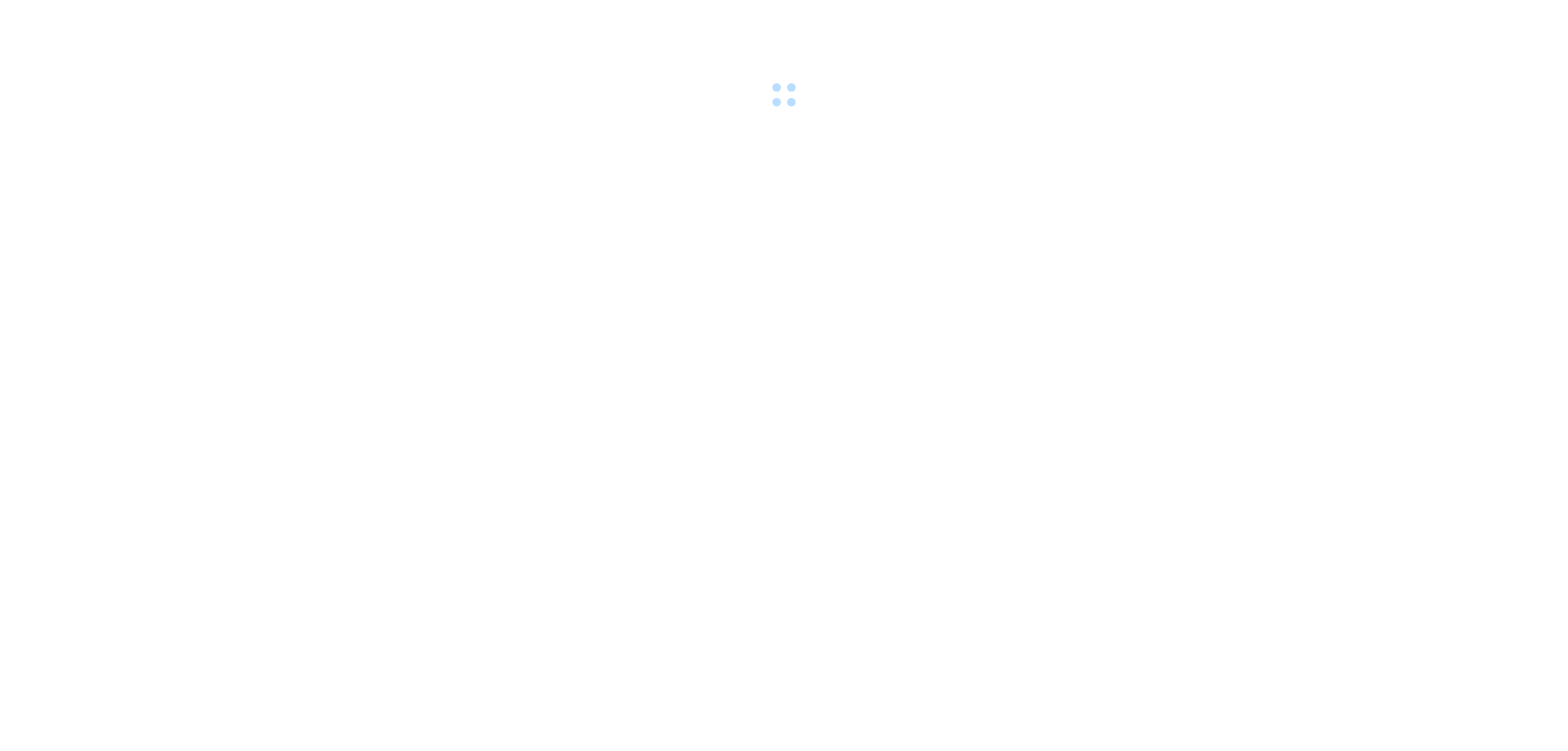
click at [1251, 397] on body at bounding box center [784, 376] width 1568 height 751
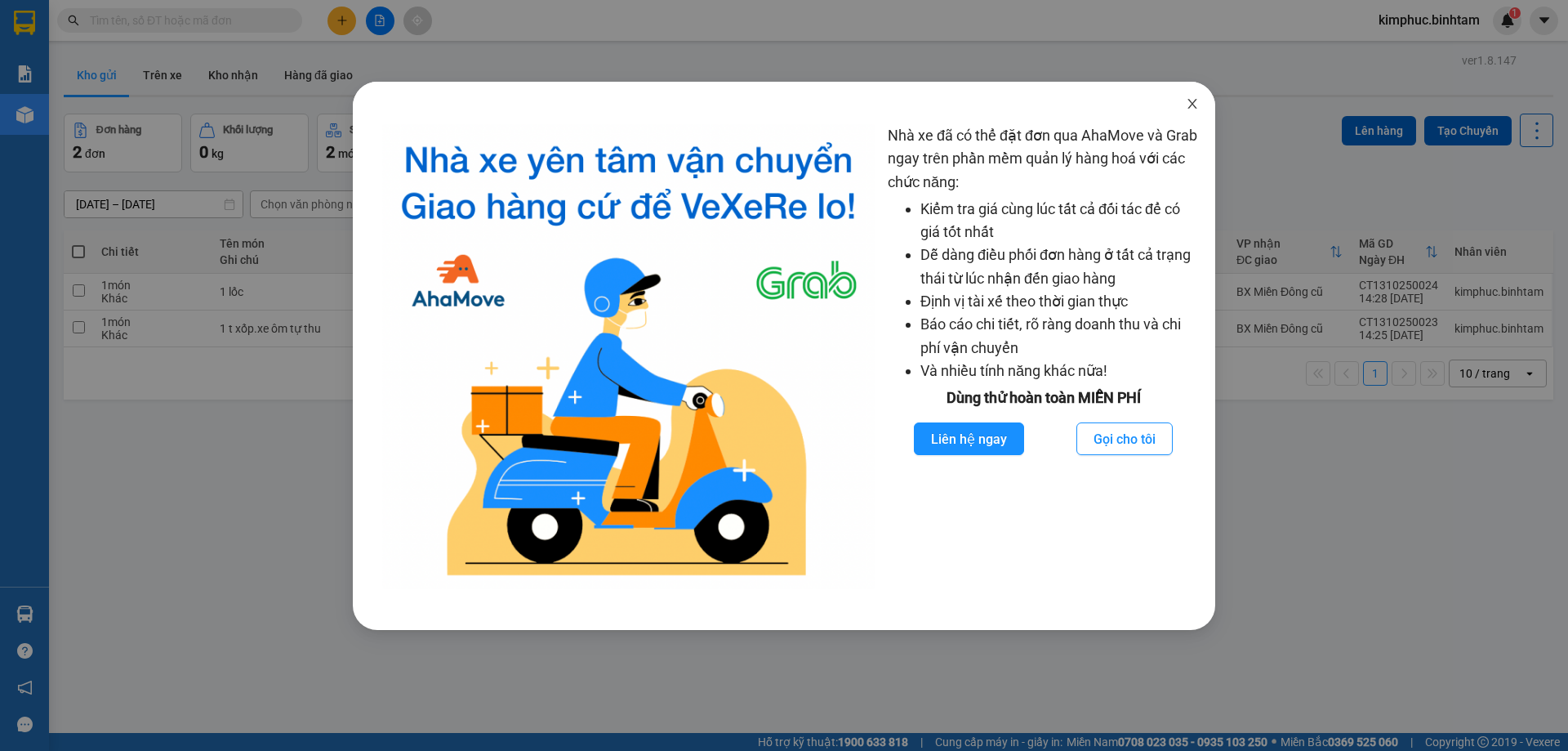
click at [1200, 113] on span "Close" at bounding box center [1192, 104] width 46 height 46
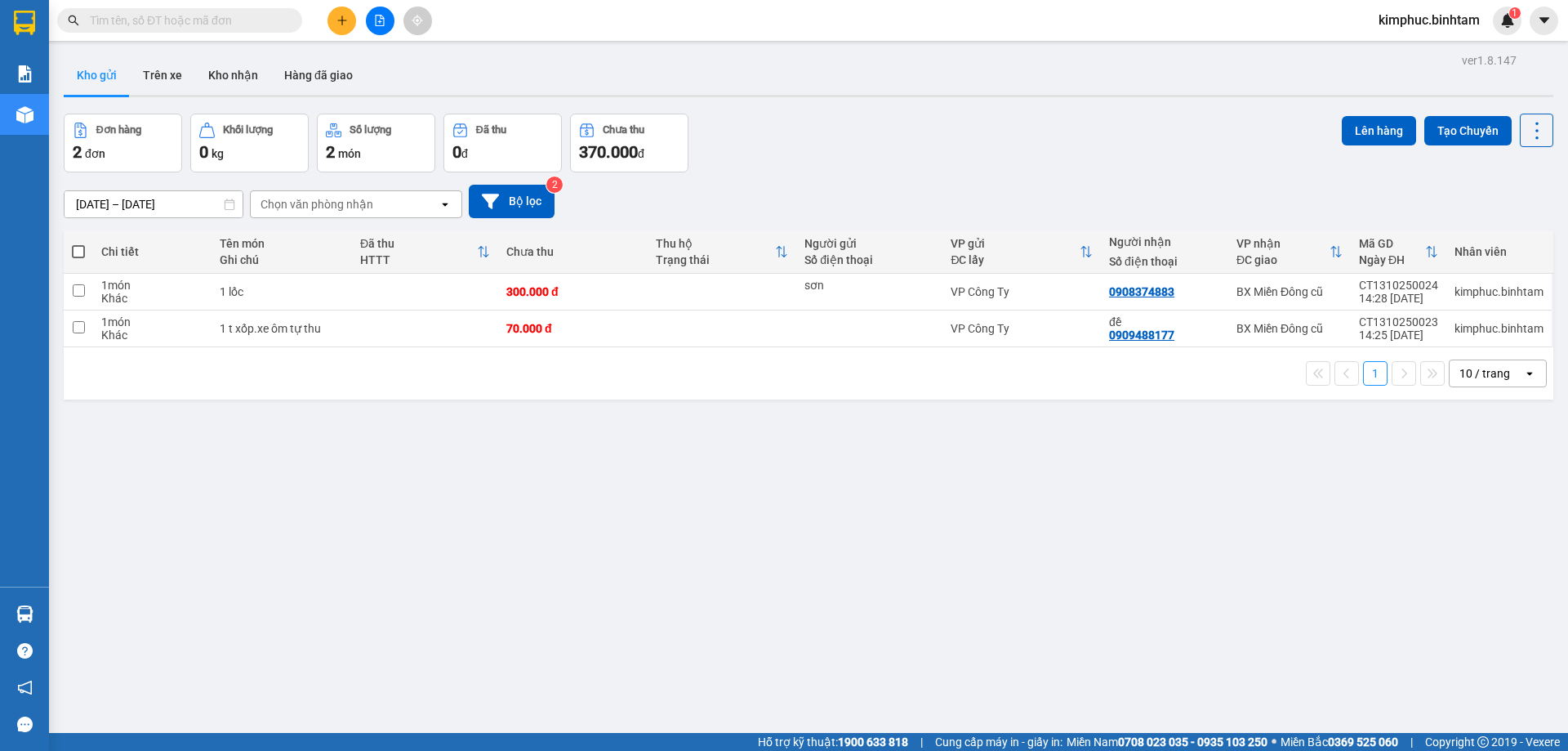
click at [380, 21] on icon "file-add" at bounding box center [380, 21] width 12 height 12
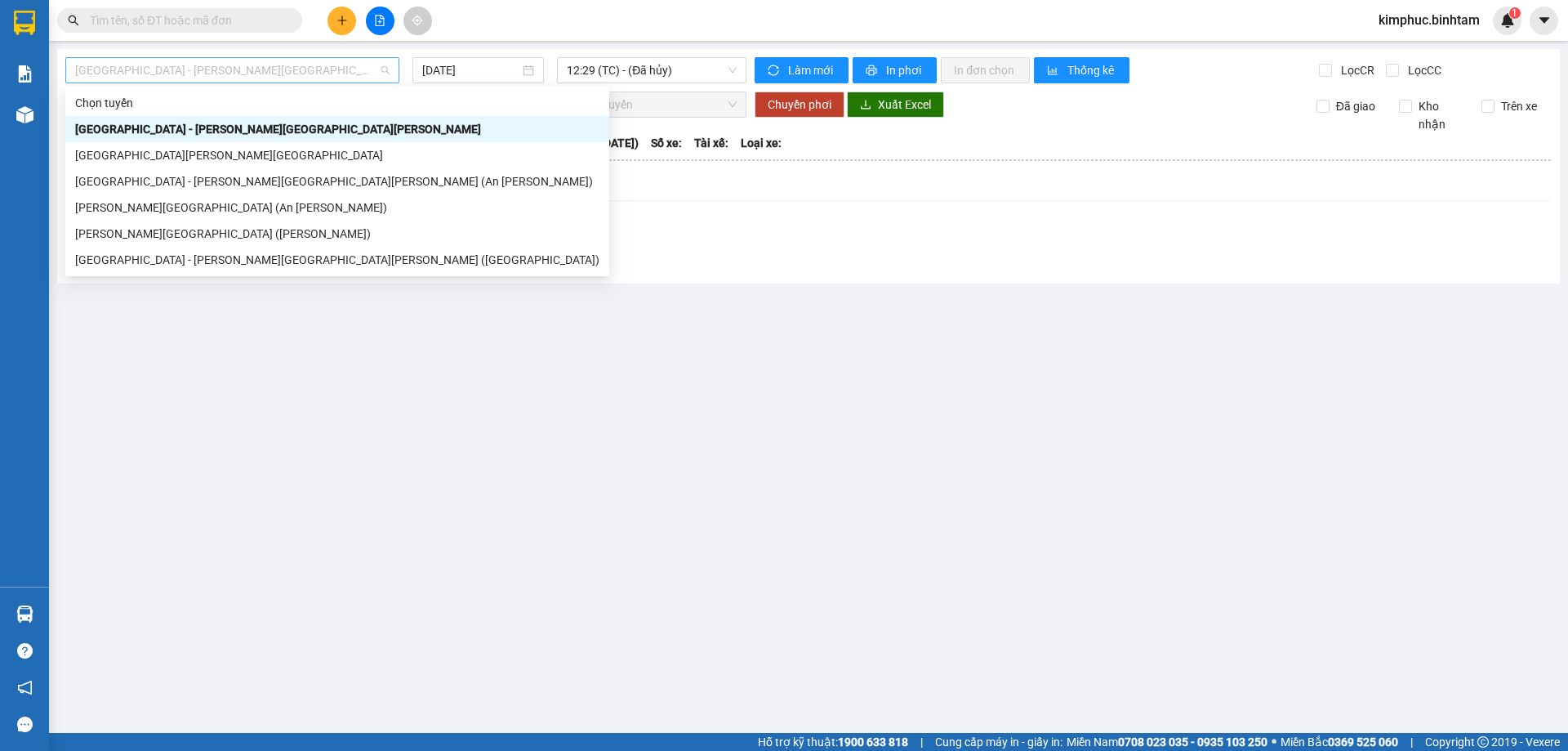
click at [191, 69] on span "[GEOGRAPHIC_DATA] - [PERSON_NAME][GEOGRAPHIC_DATA][PERSON_NAME]" at bounding box center [232, 70] width 315 height 25
click at [162, 185] on div "[GEOGRAPHIC_DATA] - [PERSON_NAME][GEOGRAPHIC_DATA][PERSON_NAME] (An [PERSON_NAM…" at bounding box center [338, 181] width 524 height 18
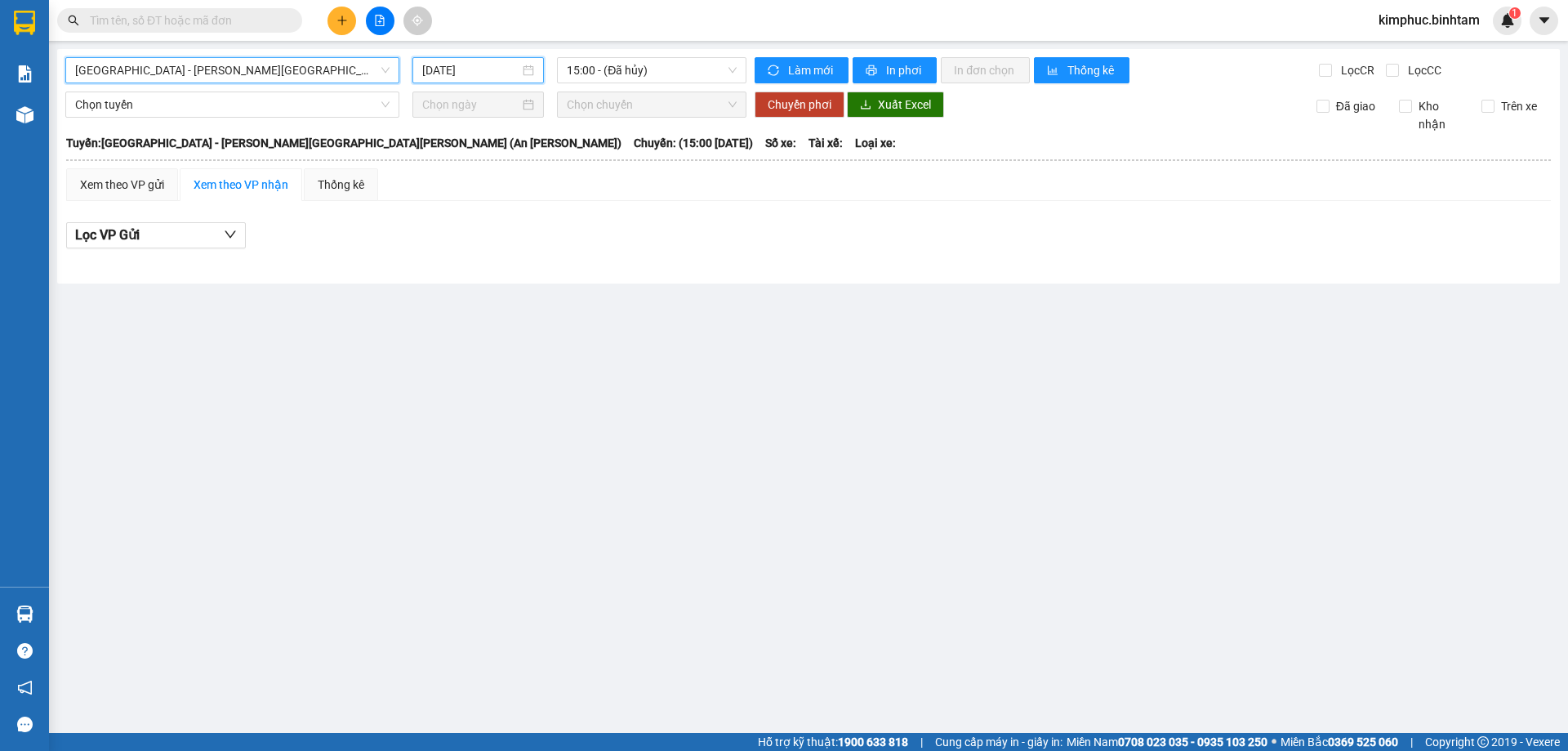
click at [492, 75] on input "[DATE]" at bounding box center [471, 71] width 97 height 18
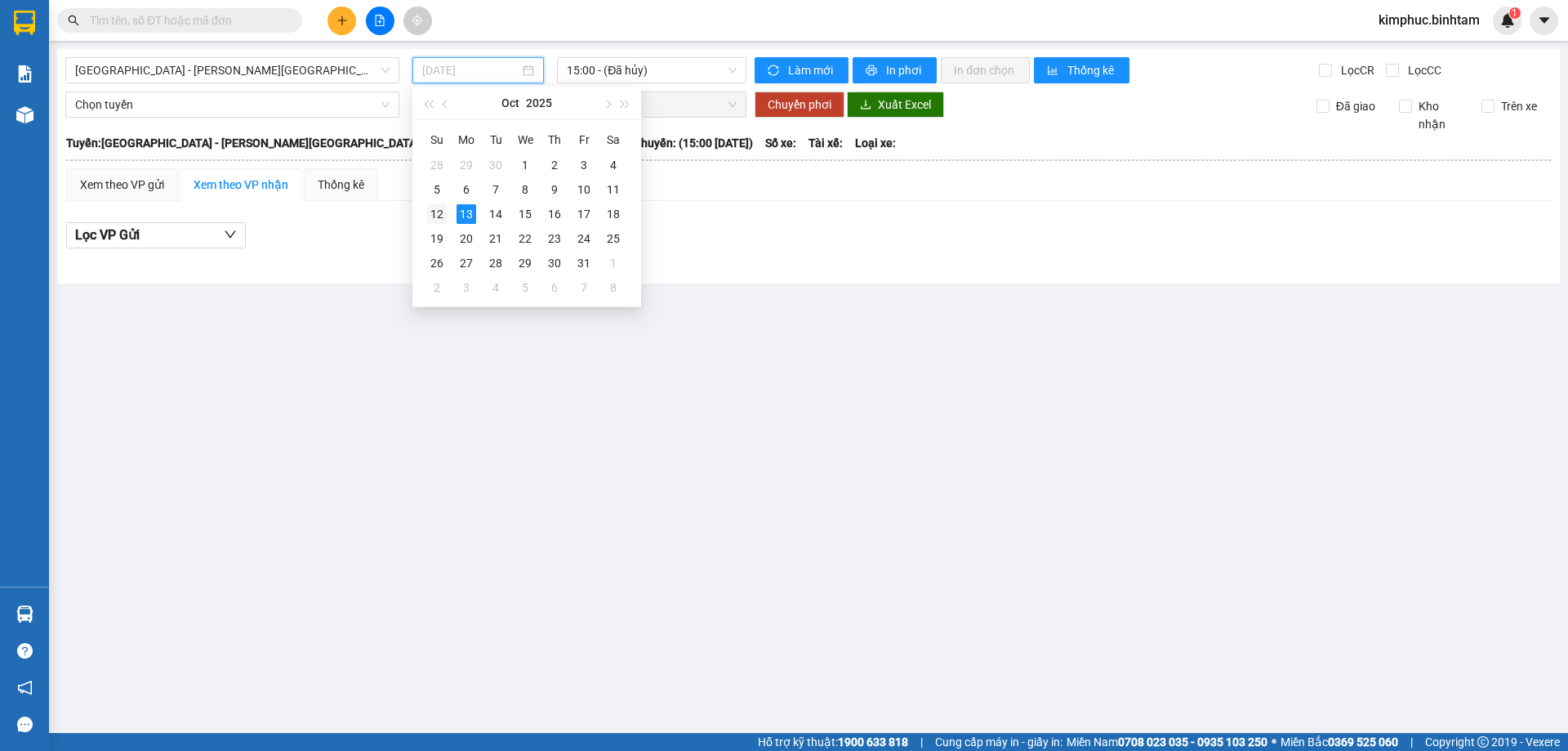
click at [448, 219] on td "12" at bounding box center [437, 214] width 30 height 25
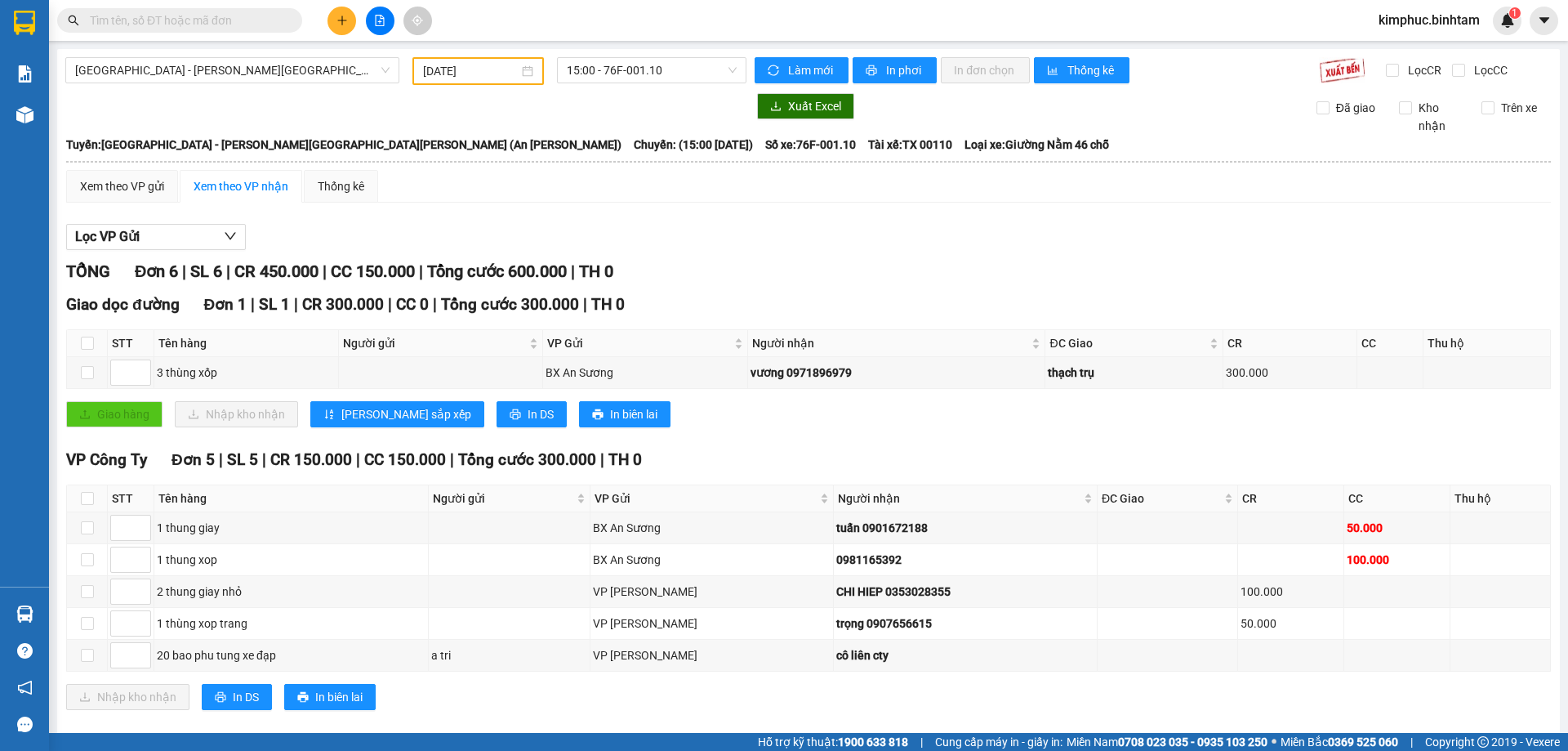
click at [516, 73] on div "[DATE]" at bounding box center [478, 71] width 110 height 18
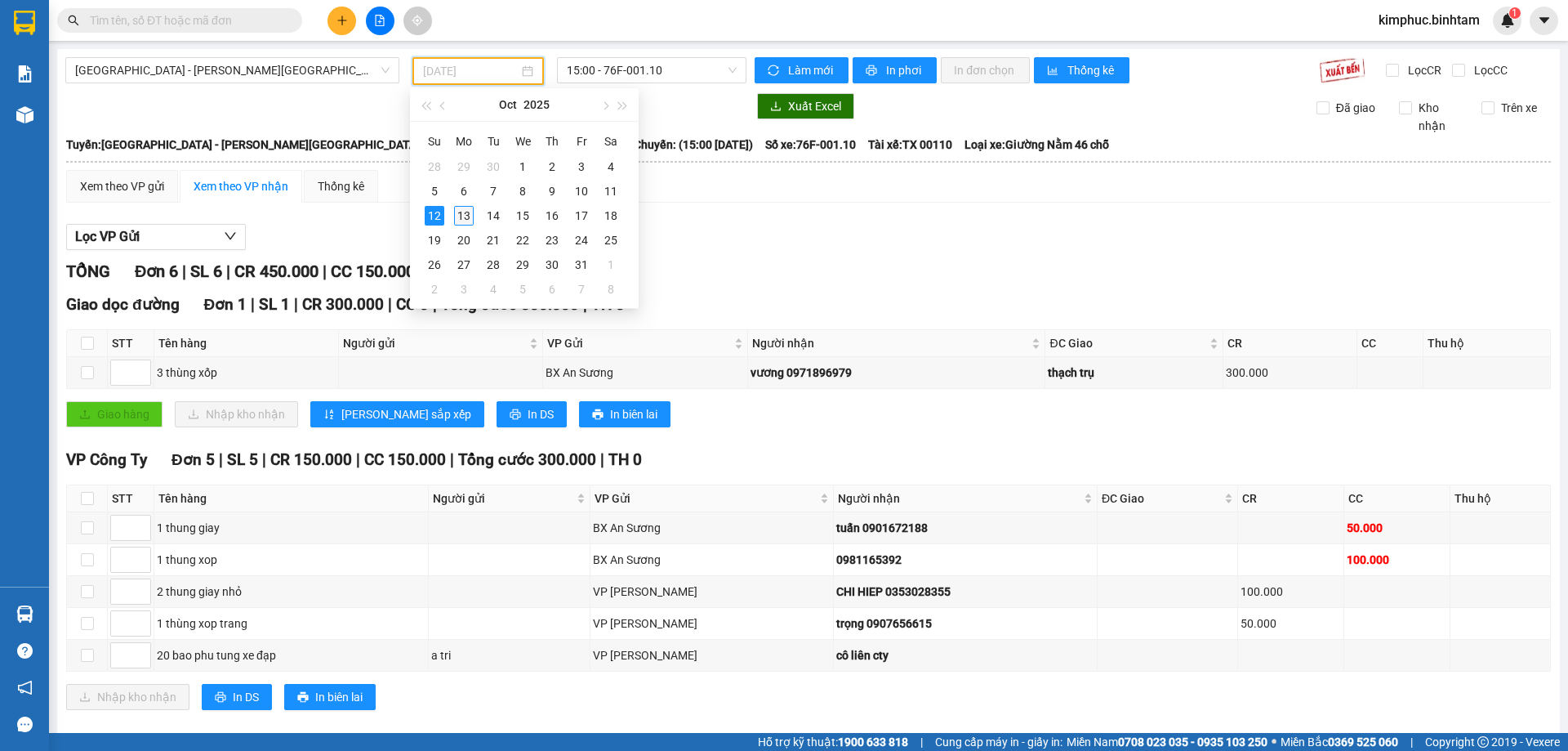
click at [468, 218] on div "13" at bounding box center [464, 216] width 20 height 20
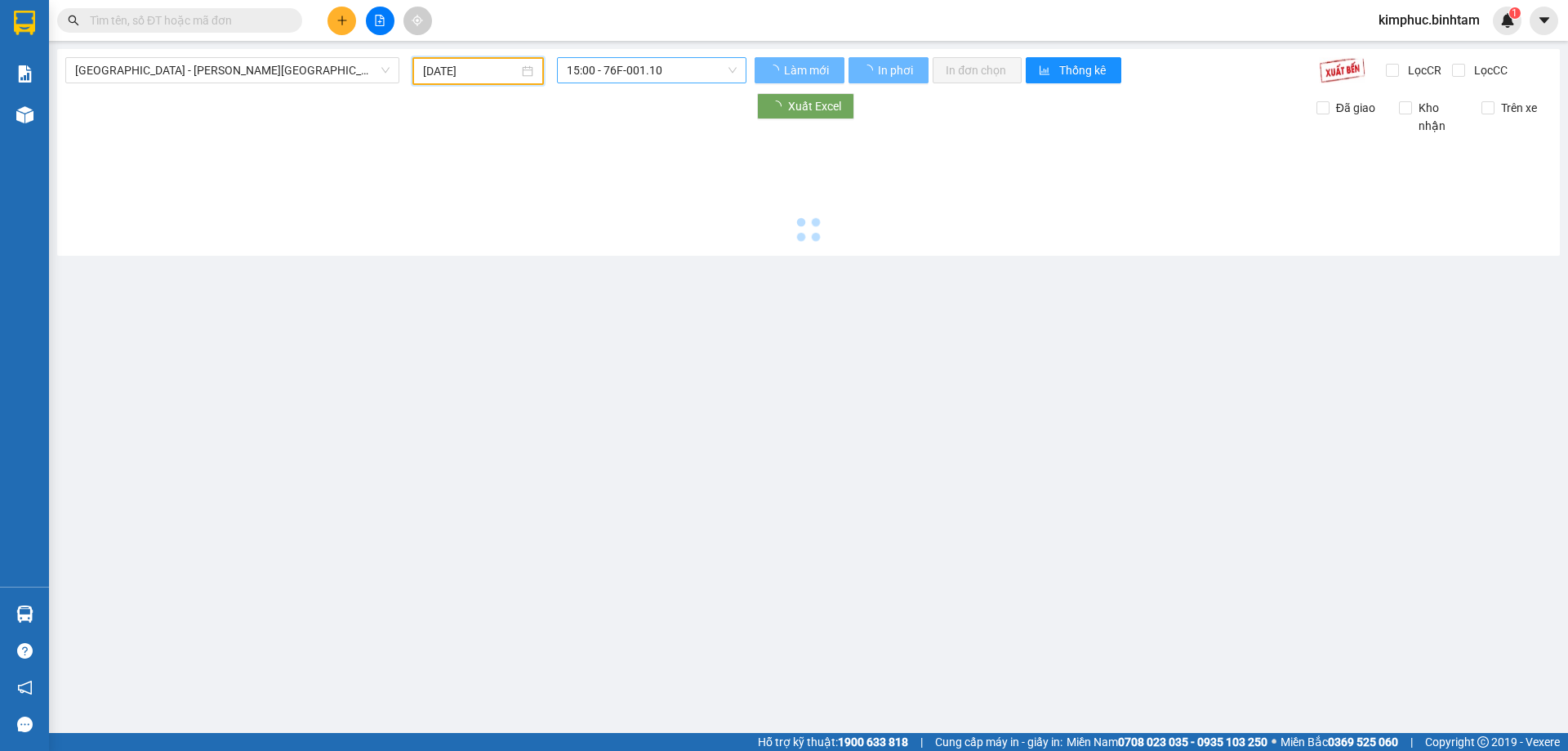
type input "[DATE]"
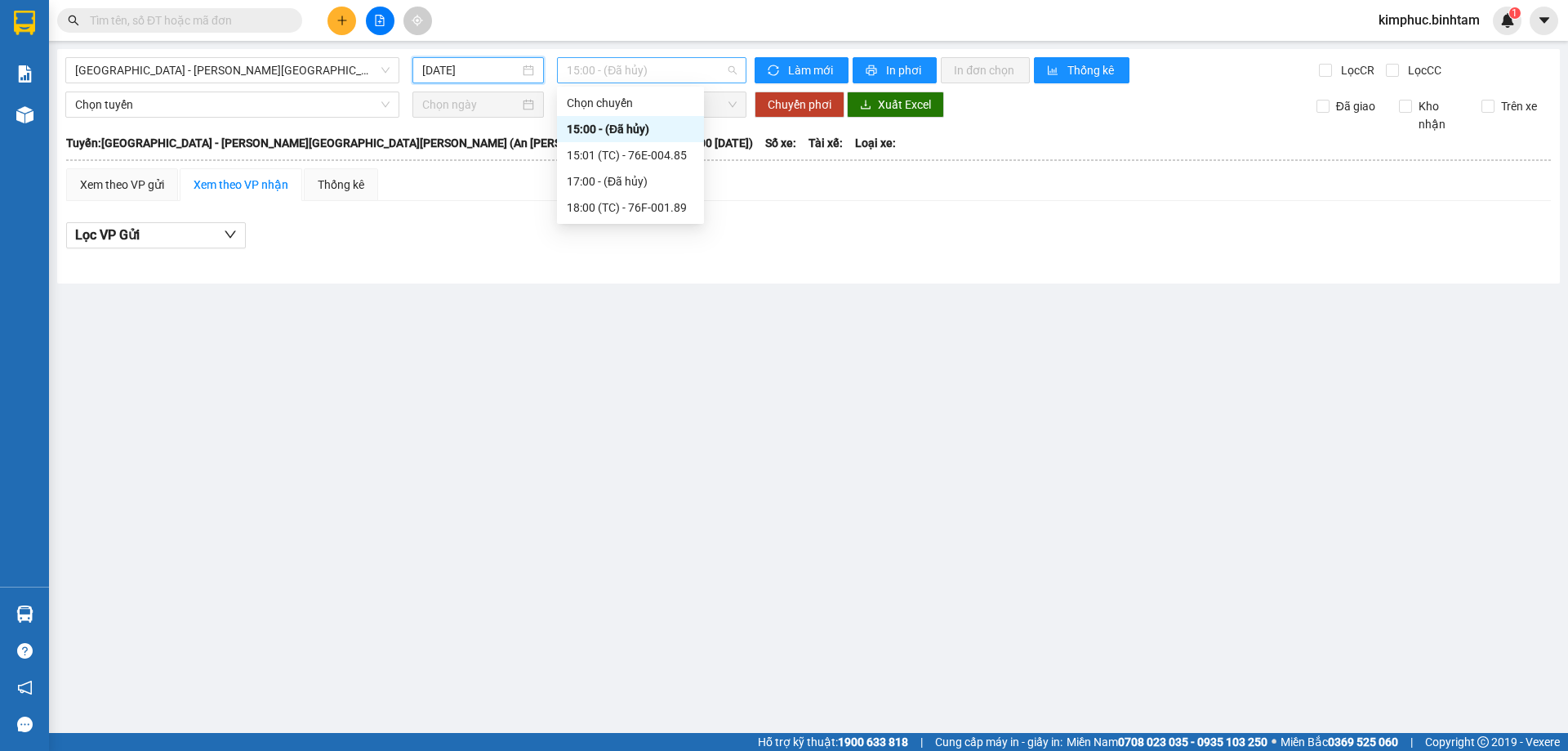
click at [619, 67] on span "15:00 - (Đã hủy)" at bounding box center [651, 70] width 170 height 25
click at [614, 211] on div "18:00 (TC) - 76F-001.89" at bounding box center [631, 208] width 127 height 18
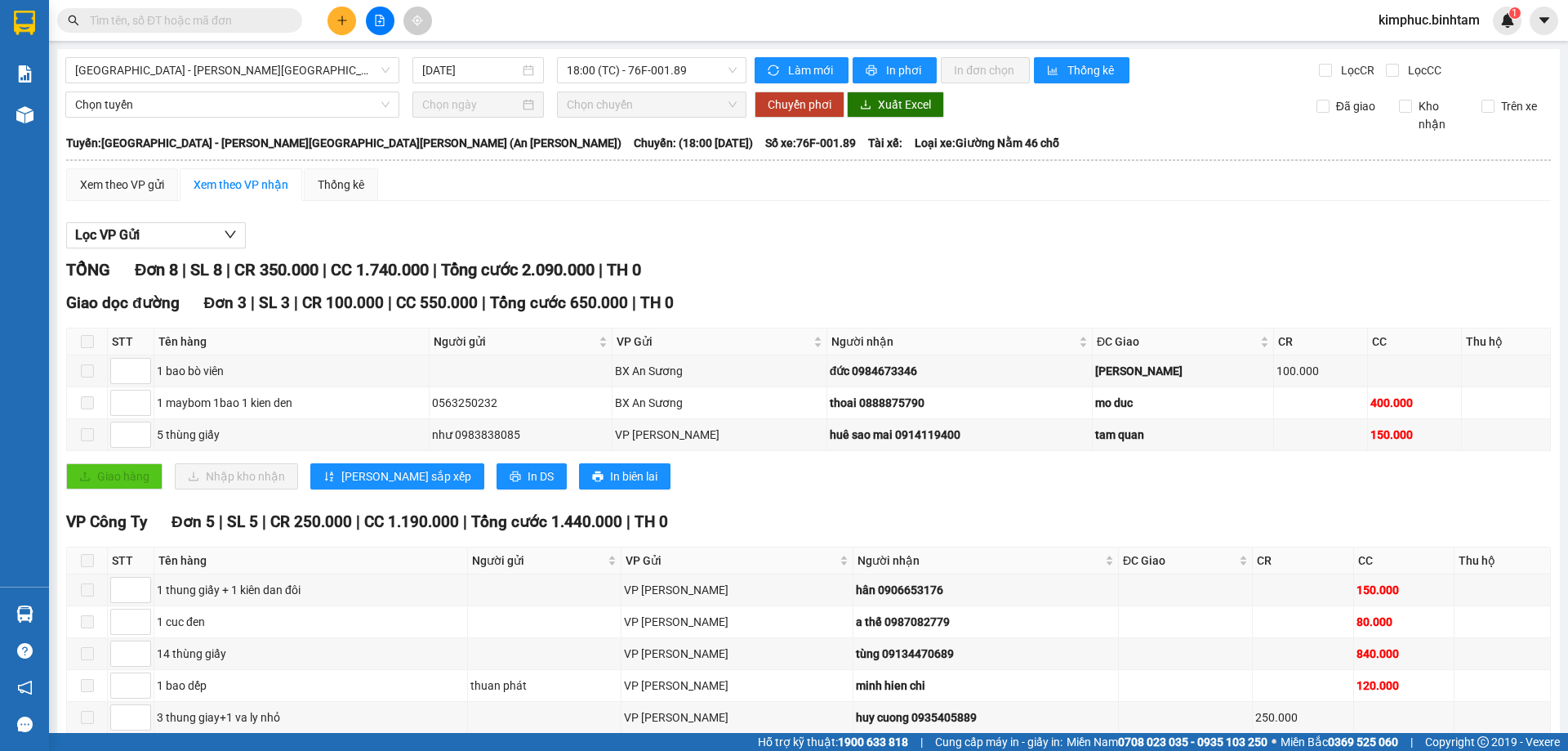
click at [1399, 21] on span "kimphuc.binhtam" at bounding box center [1429, 20] width 127 height 21
click at [1396, 51] on span "Đăng xuất" at bounding box center [1436, 51] width 94 height 18
